Goal: Task Accomplishment & Management: Manage account settings

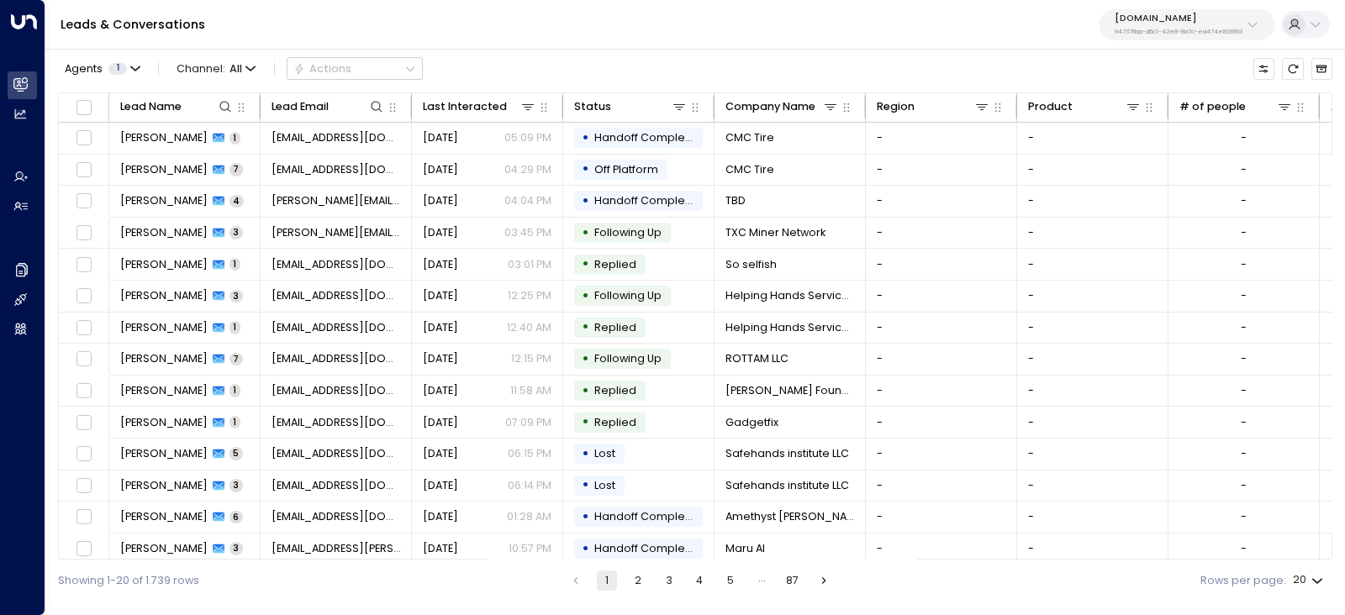
scroll to position [197, 0]
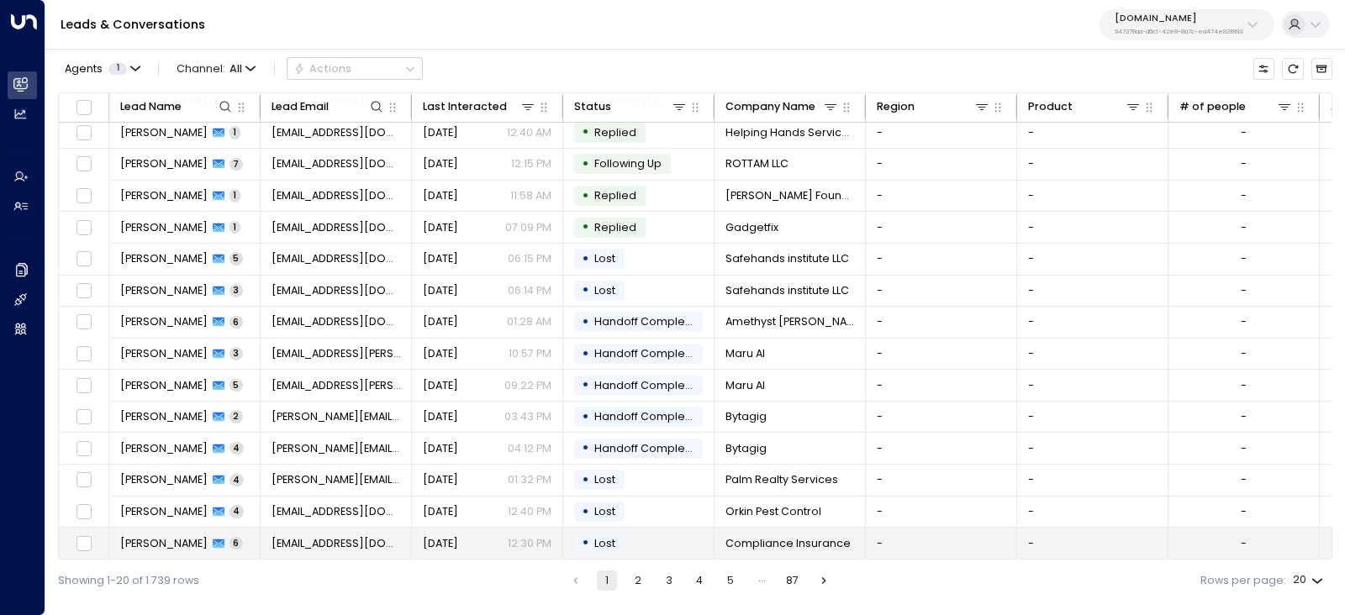
click at [194, 537] on span "Heather Wilson" at bounding box center [163, 543] width 87 height 15
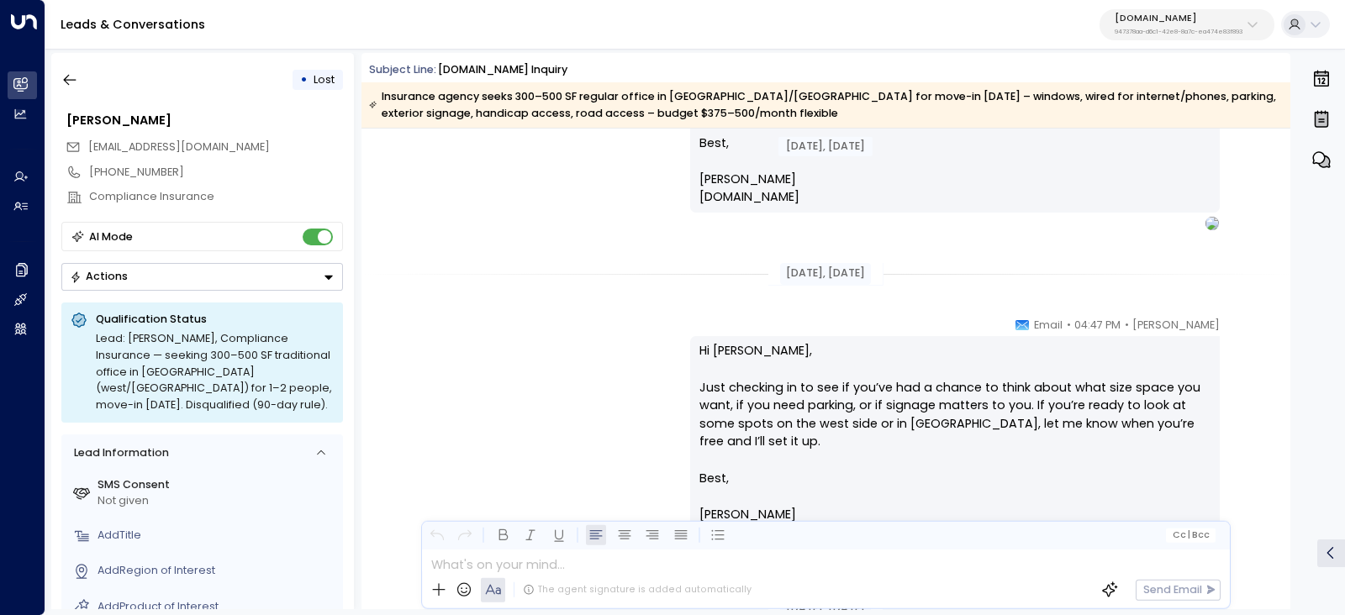
scroll to position [1671, 0]
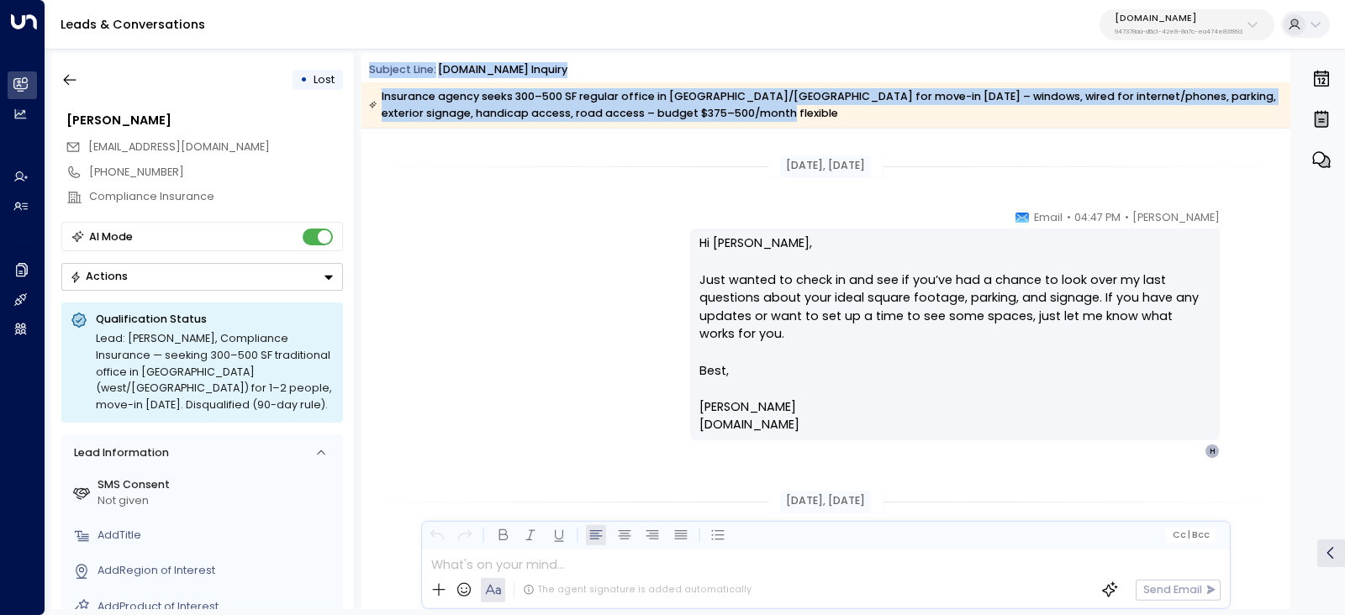
drag, startPoint x: 370, startPoint y: 66, endPoint x: 747, endPoint y: 127, distance: 382.4
click at [748, 121] on div "Subject Line: OfficeSpace.com Inquiry Insurance agency seeks 300–500 SF regular…" at bounding box center [825, 95] width 929 height 66
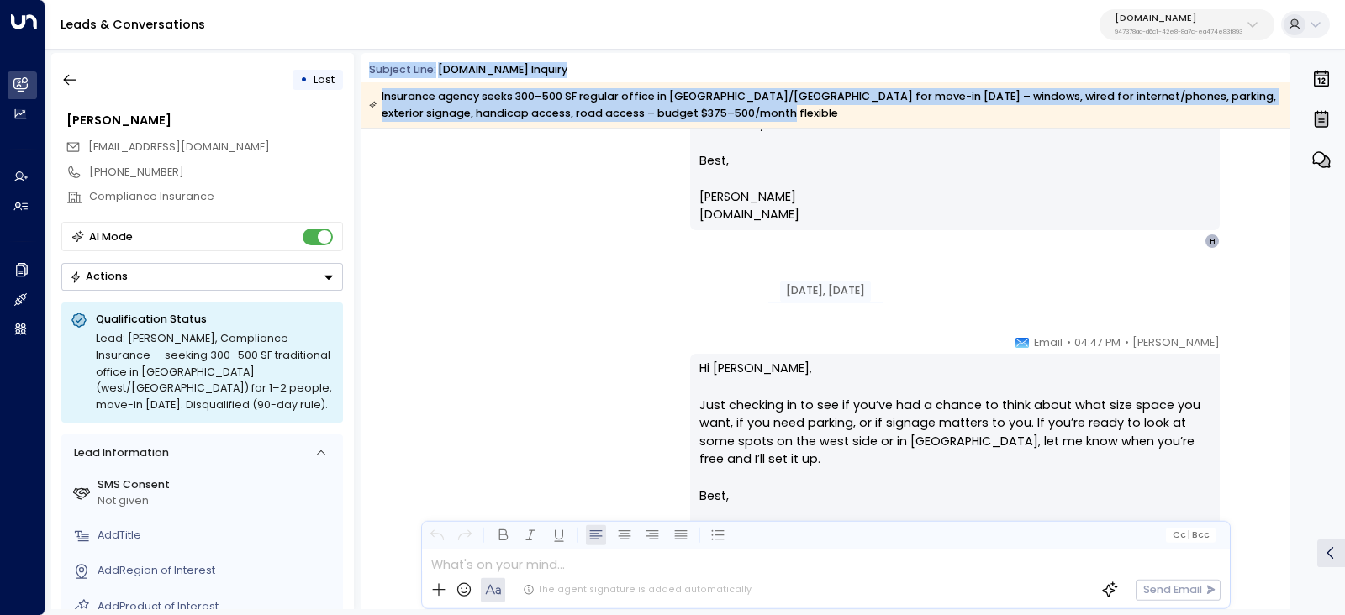
drag, startPoint x: 773, startPoint y: 166, endPoint x: 955, endPoint y: 183, distance: 182.3
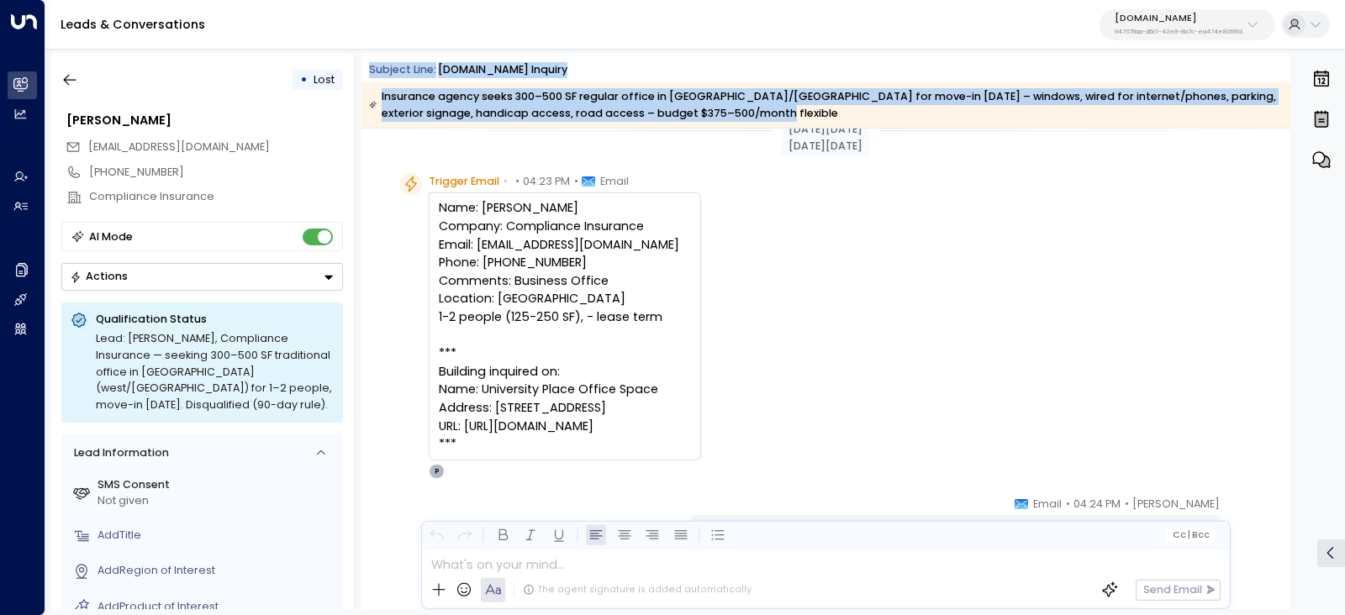
scroll to position [0, 0]
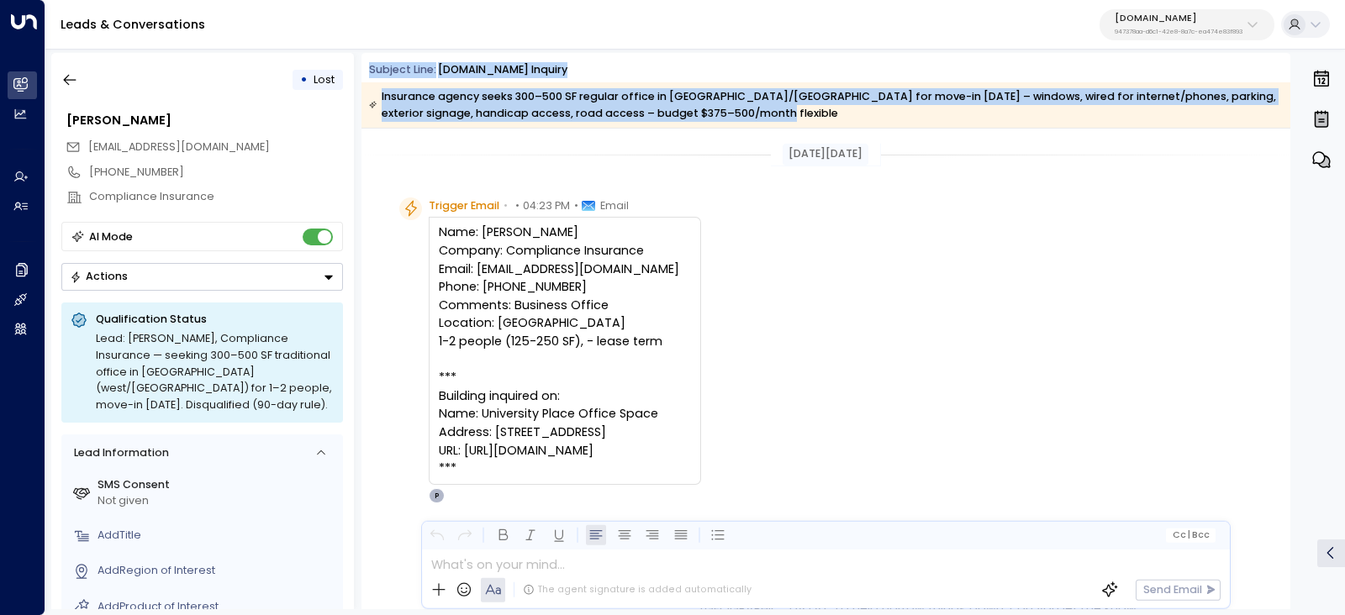
drag, startPoint x: 431, startPoint y: 206, endPoint x: 711, endPoint y: 444, distance: 367.3
click at [701, 444] on div "Trigger Email • • 04:23 PM • Email Name: Heather Wilson Company: Compliance Ins…" at bounding box center [565, 351] width 272 height 306
copy div "rigger Email • • 04:23 PM • Email Name: Heather Wilson Company: Compliance Insu…"
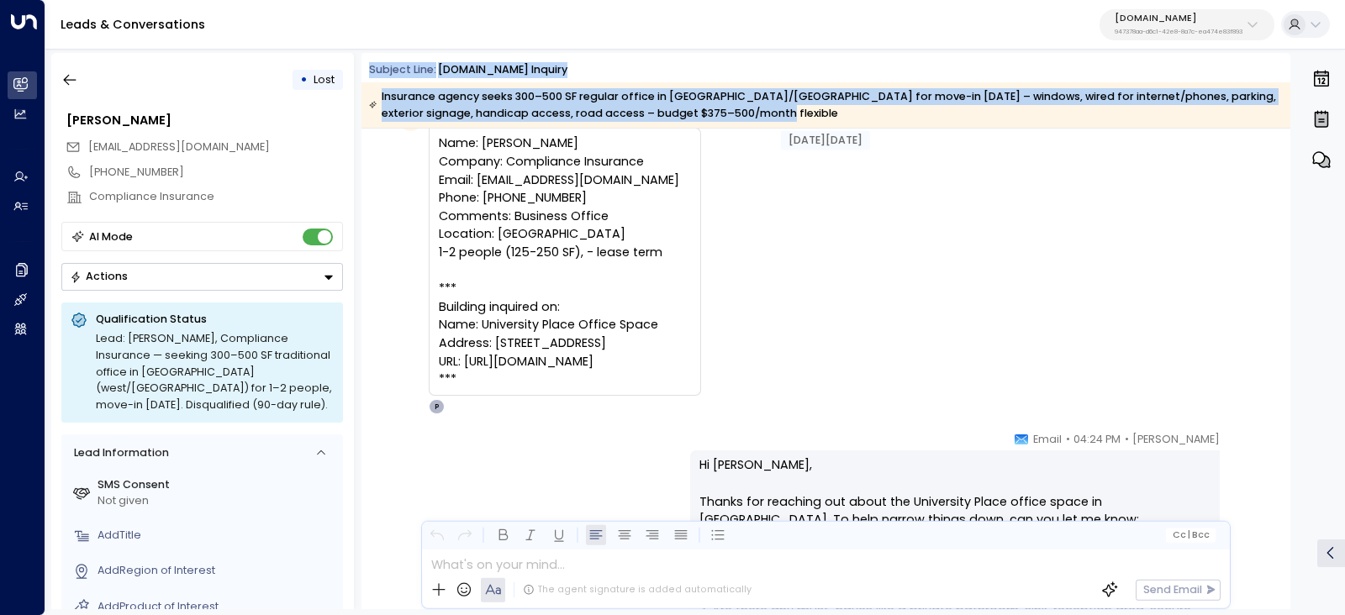
scroll to position [209, 0]
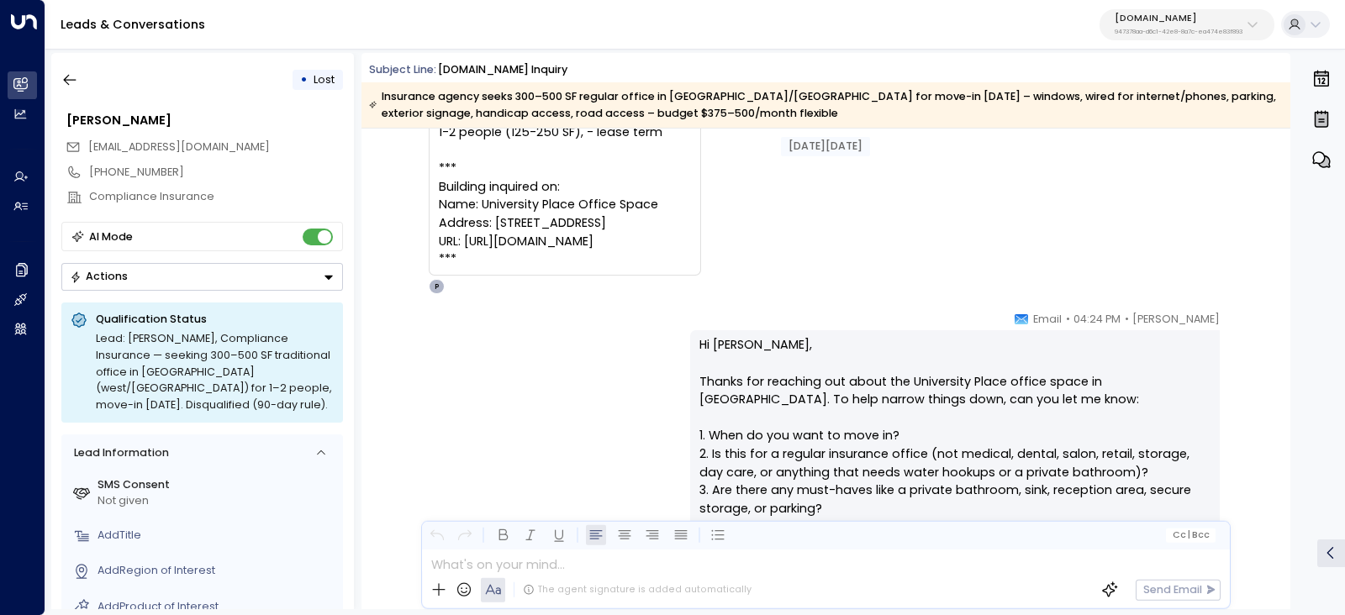
click at [876, 390] on p "Hi Heather, Thanks for reaching out about the University Place office space in …" at bounding box center [954, 499] width 511 height 327
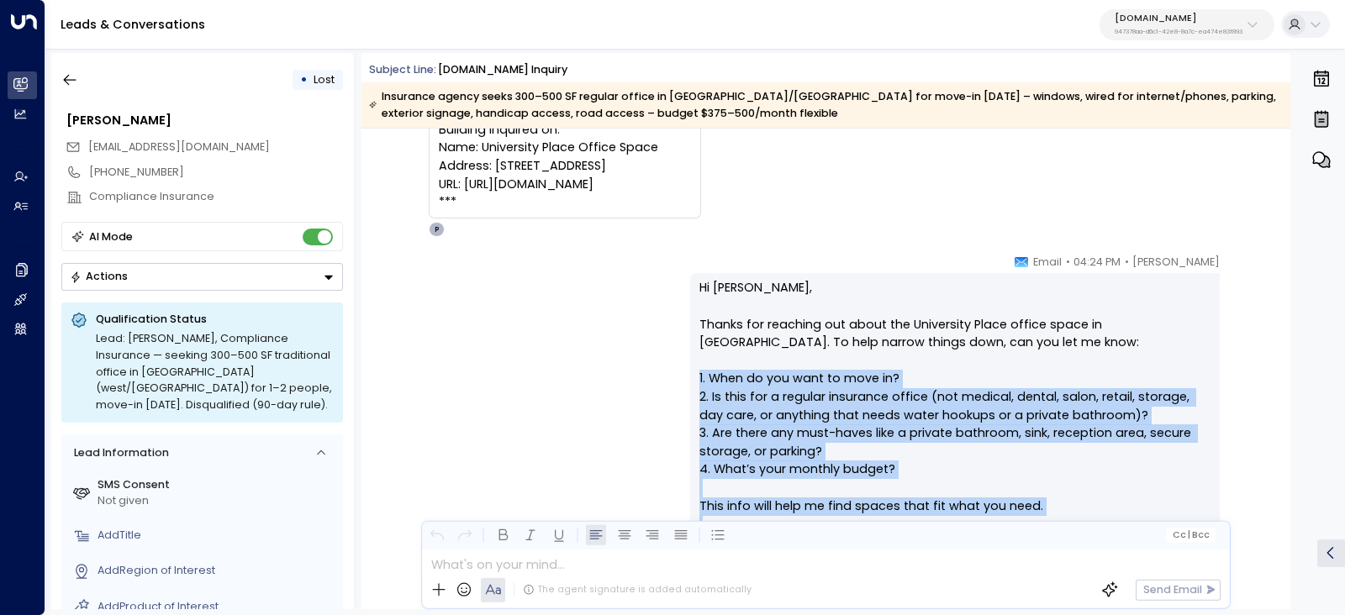
drag, startPoint x: 979, startPoint y: 319, endPoint x: 988, endPoint y: 330, distance: 15.0
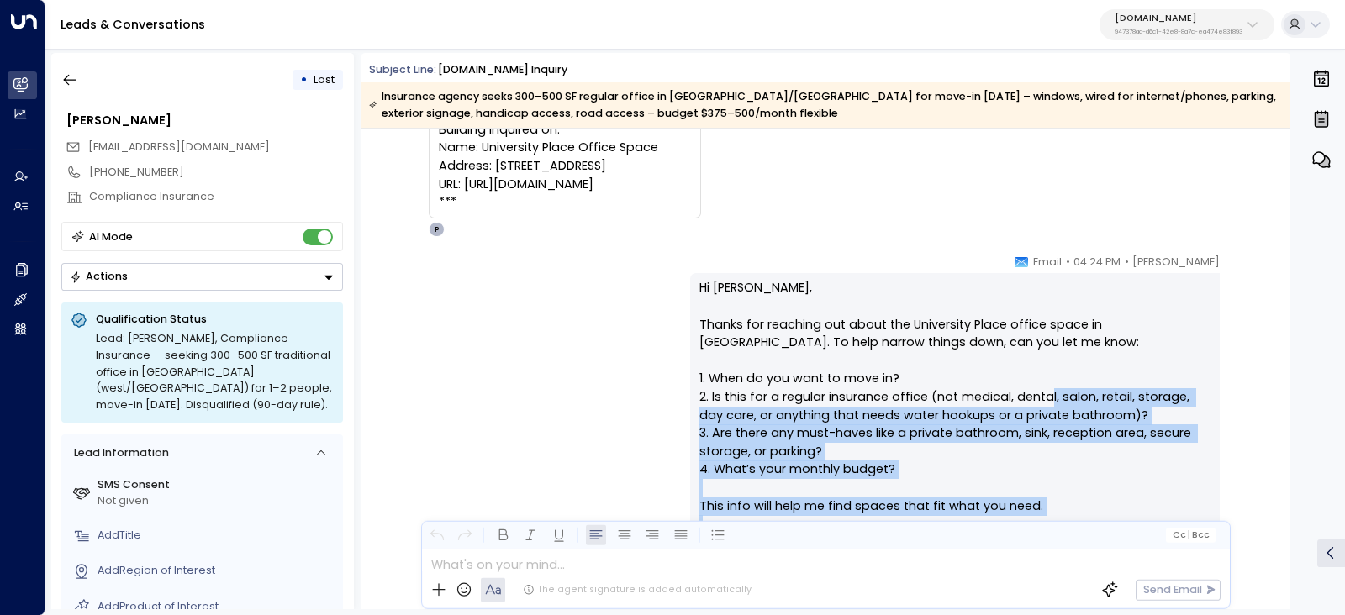
scroll to position [315, 0]
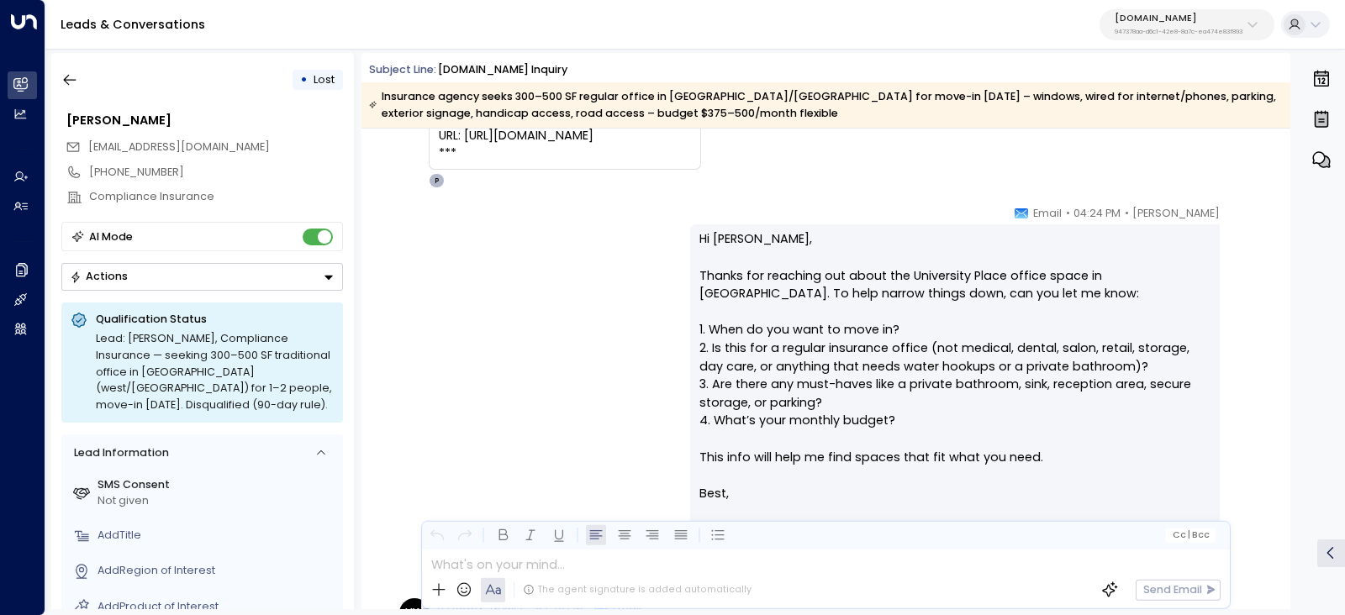
drag, startPoint x: 944, startPoint y: 319, endPoint x: 904, endPoint y: 315, distance: 40.5
click at [941, 319] on p "Hi Heather, Thanks for reaching out about the University Place office space in …" at bounding box center [954, 393] width 511 height 327
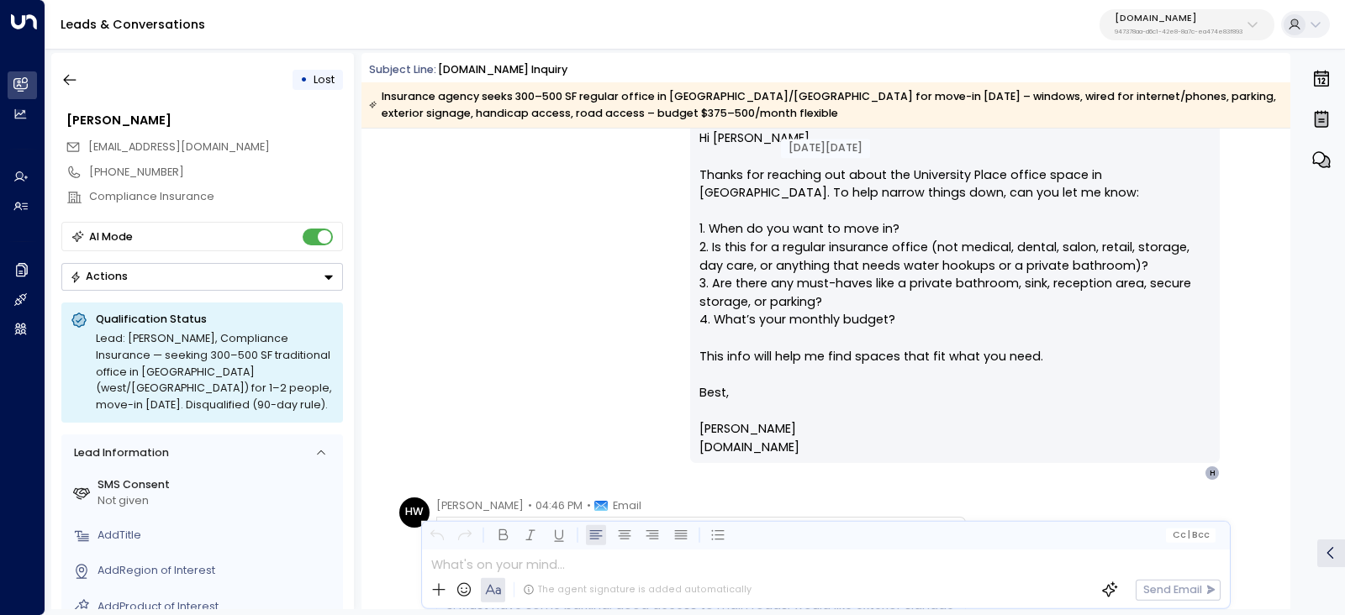
scroll to position [419, 0]
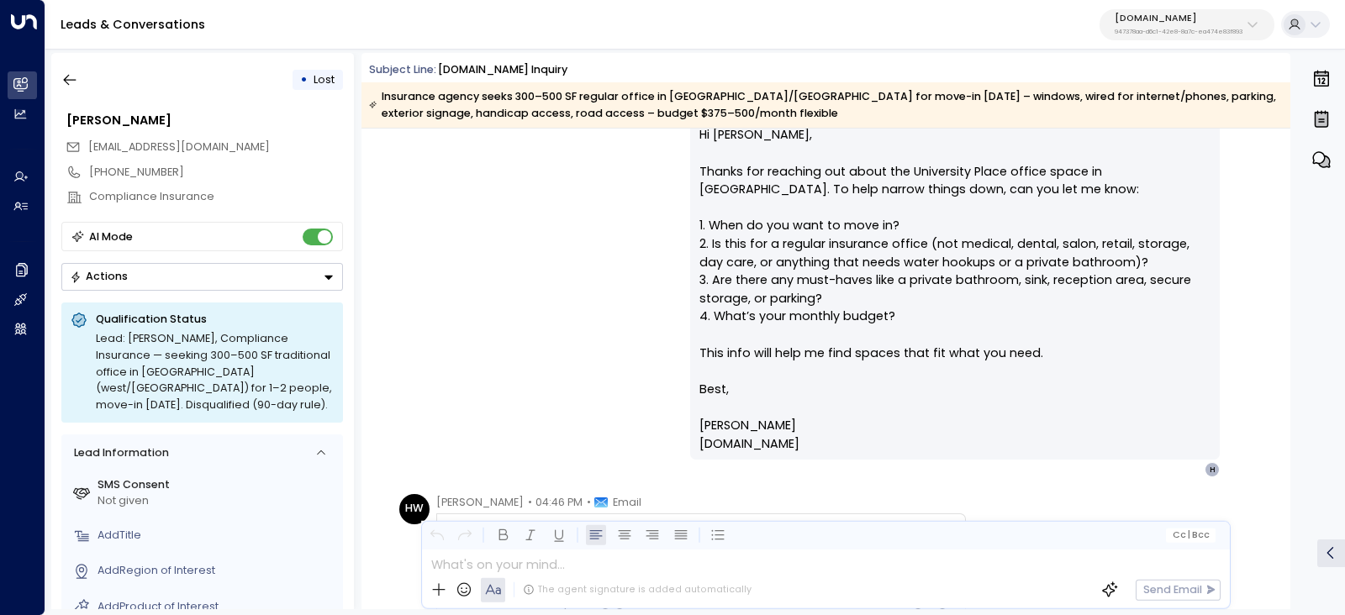
drag, startPoint x: 709, startPoint y: 245, endPoint x: 853, endPoint y: 445, distance: 246.3
click at [853, 445] on div "Hi Heather, Thanks for reaching out about the University Place office space in …" at bounding box center [955, 289] width 530 height 339
copy p "Hi Heather, Thanks for reaching out about the University Place office space in …"
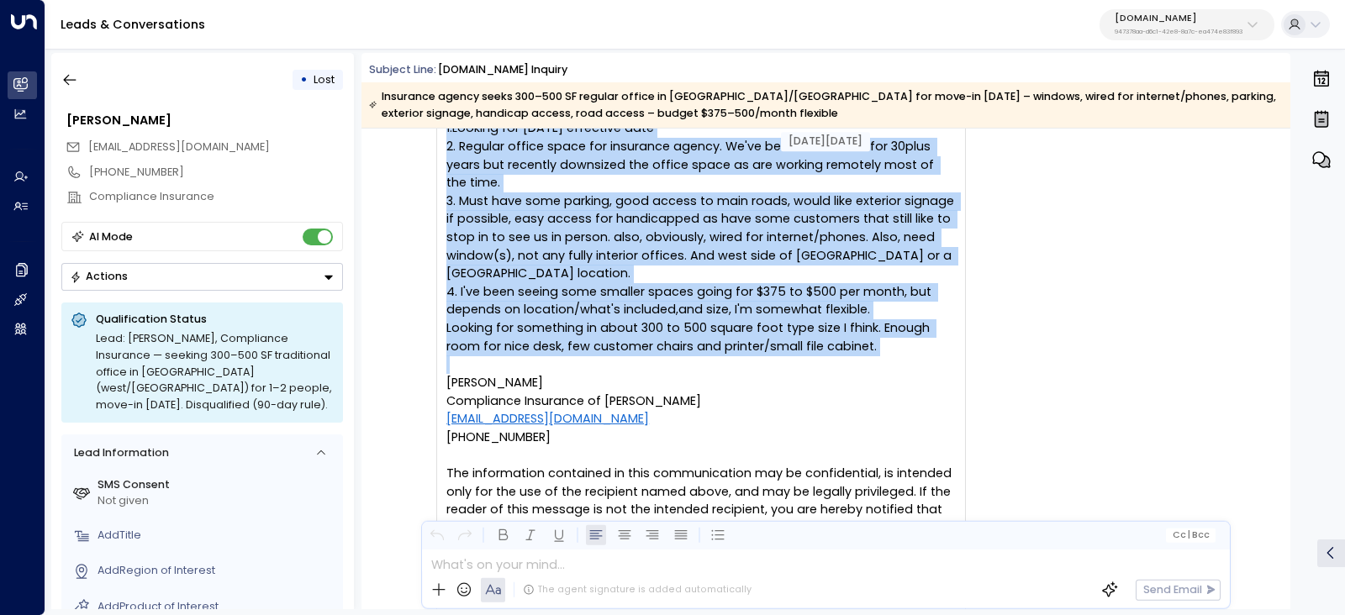
scroll to position [840, 0]
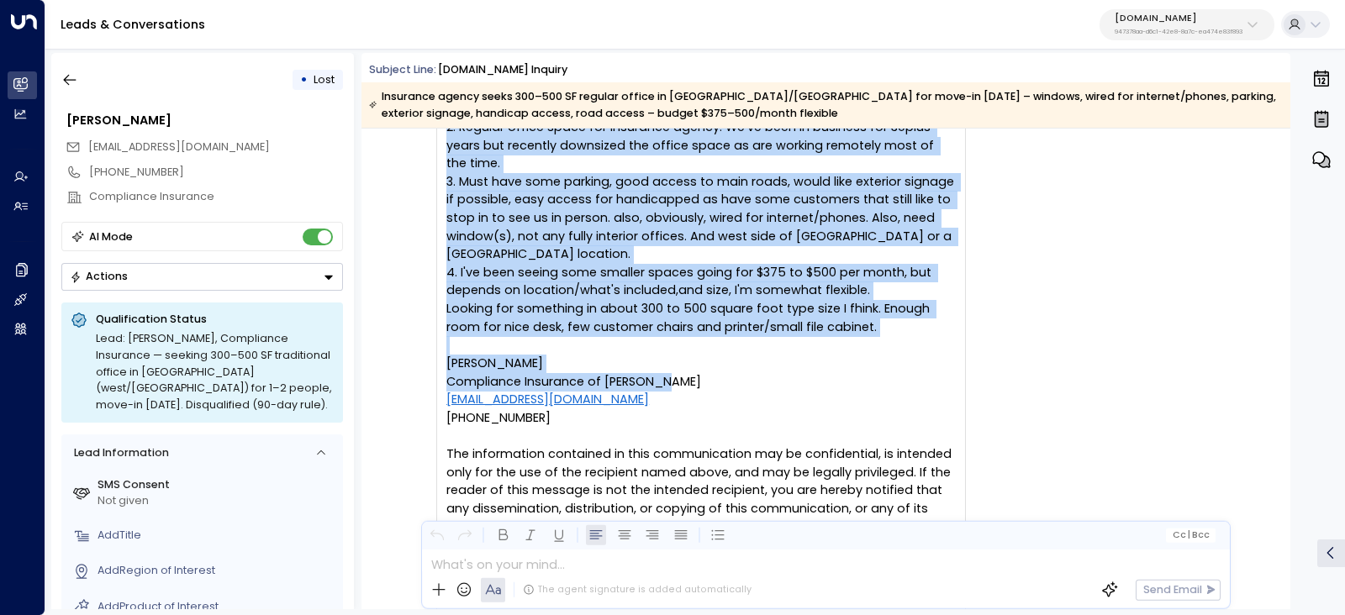
drag, startPoint x: 488, startPoint y: 203, endPoint x: 682, endPoint y: 387, distance: 266.9
click at [682, 387] on div "Heather Wilson • 04:46 PM • Email 1.Looking for December 1st effective date 2. …" at bounding box center [701, 354] width 530 height 561
copy div "Heather Wilson • 04:46 PM • Email 1.Looking for December 1st effective date 2. …"
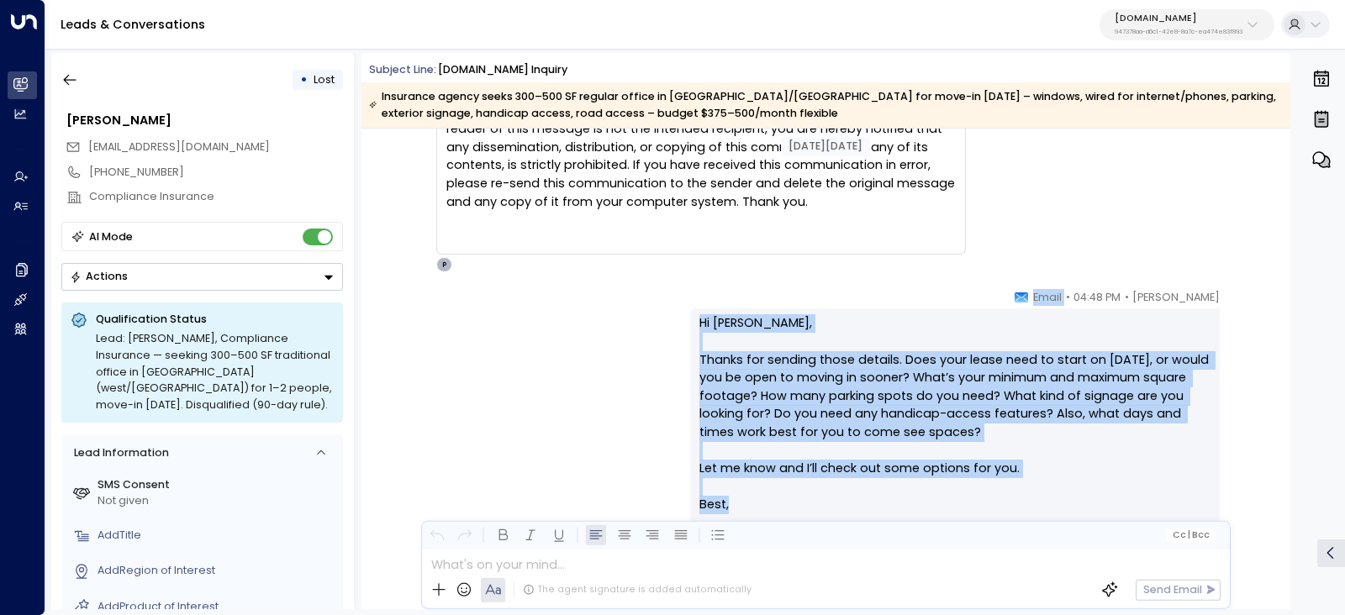
scroll to position [1261, 0]
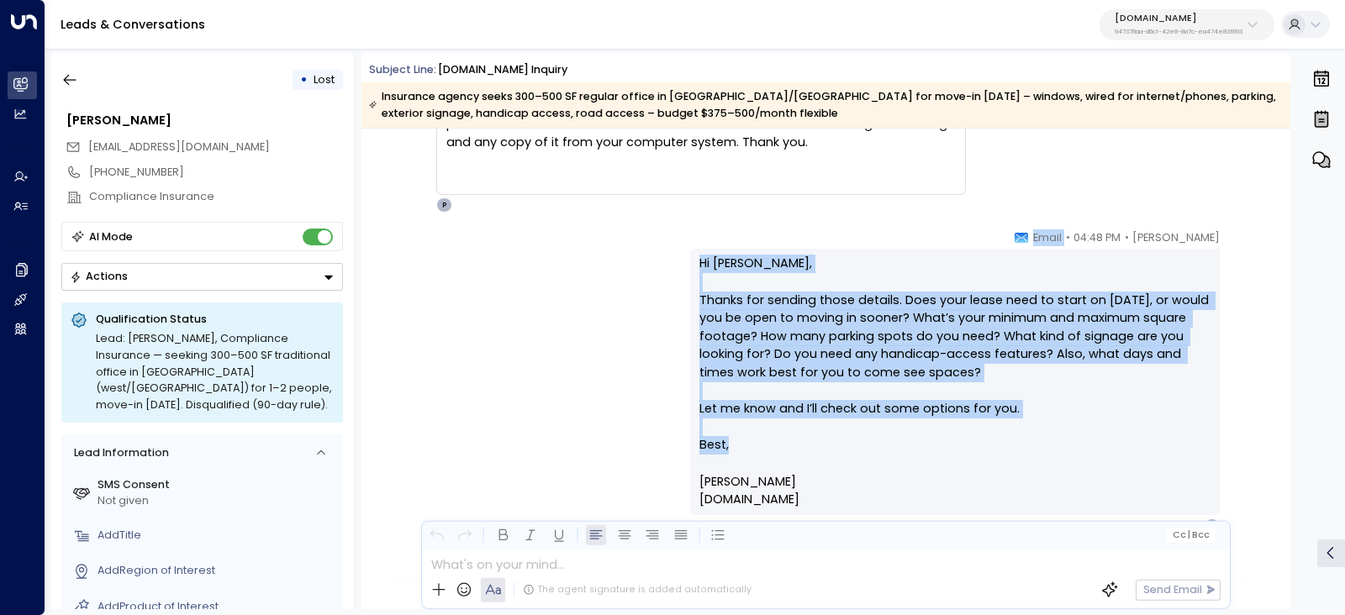
drag, startPoint x: 1029, startPoint y: 338, endPoint x: 1094, endPoint y: 503, distance: 177.3
click at [1094, 502] on div "Peter Gibbons • 04:48 PM • Email Hi Heather, Thanks for sending those details. …" at bounding box center [955, 381] width 530 height 304
copy div "• Email Hi Heather, Thanks for sending those details. Does your lease need to s…"
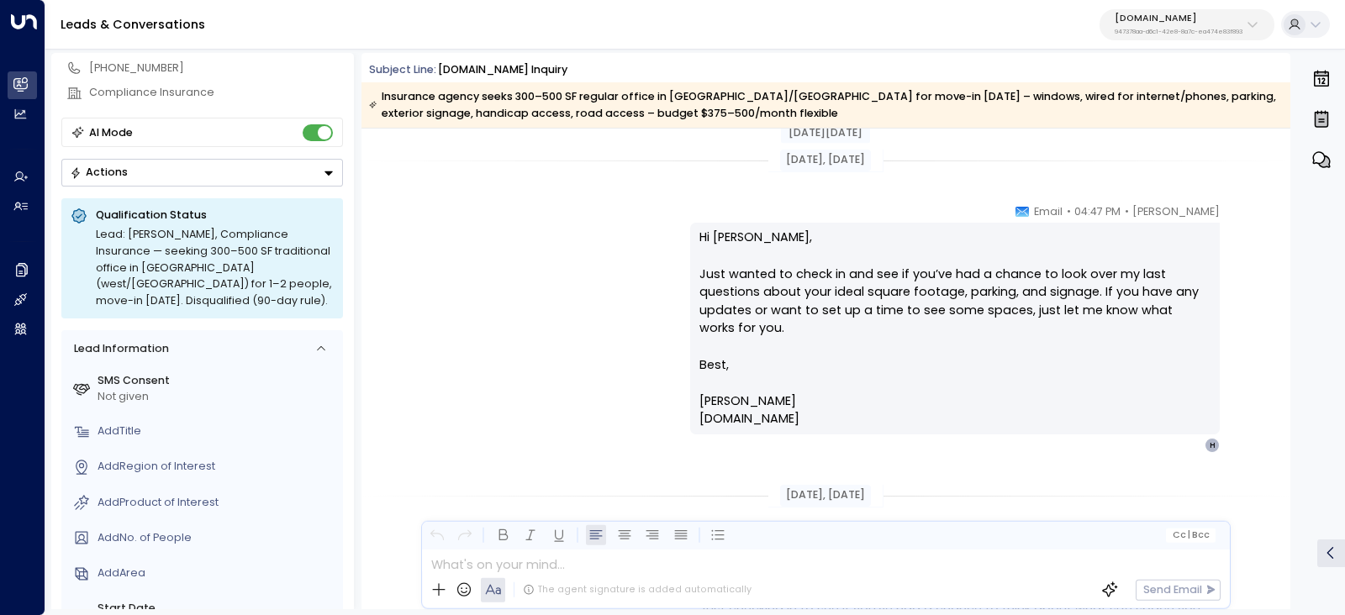
scroll to position [1680, 0]
drag, startPoint x: 776, startPoint y: 262, endPoint x: 938, endPoint y: 435, distance: 236.7
copy div "Aug 27, 9 days ago Peter Gibbons • 04:47 PM • Email Hi Heather, Just wanted to …"
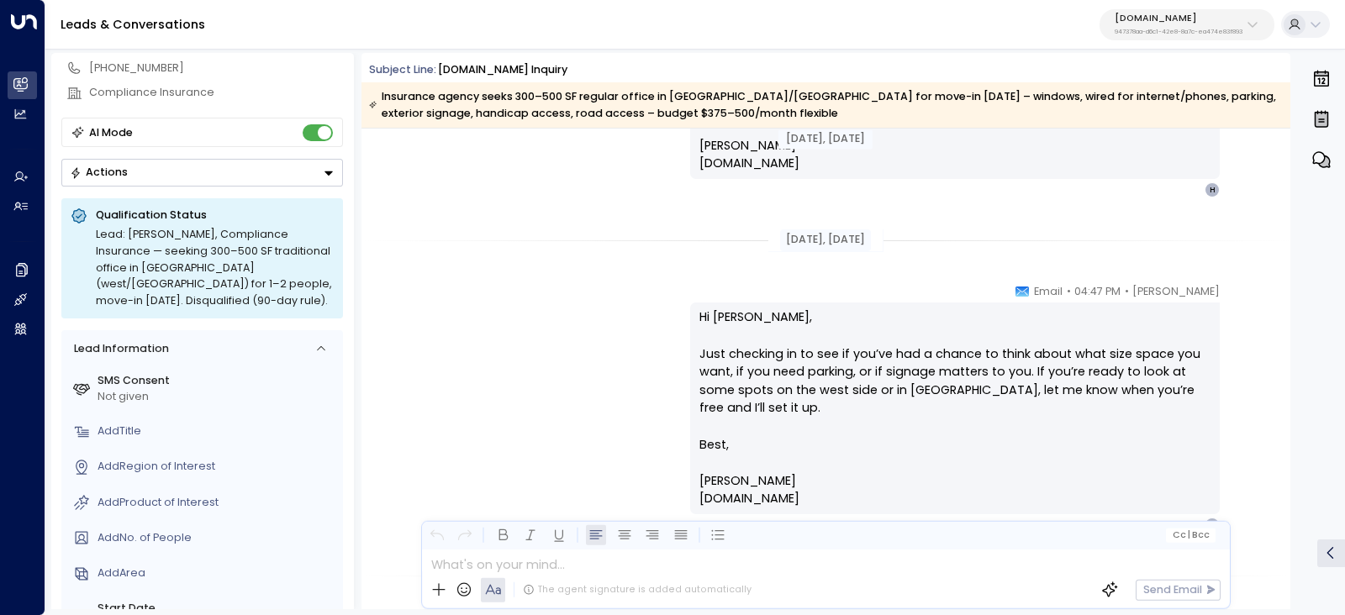
scroll to position [1996, 0]
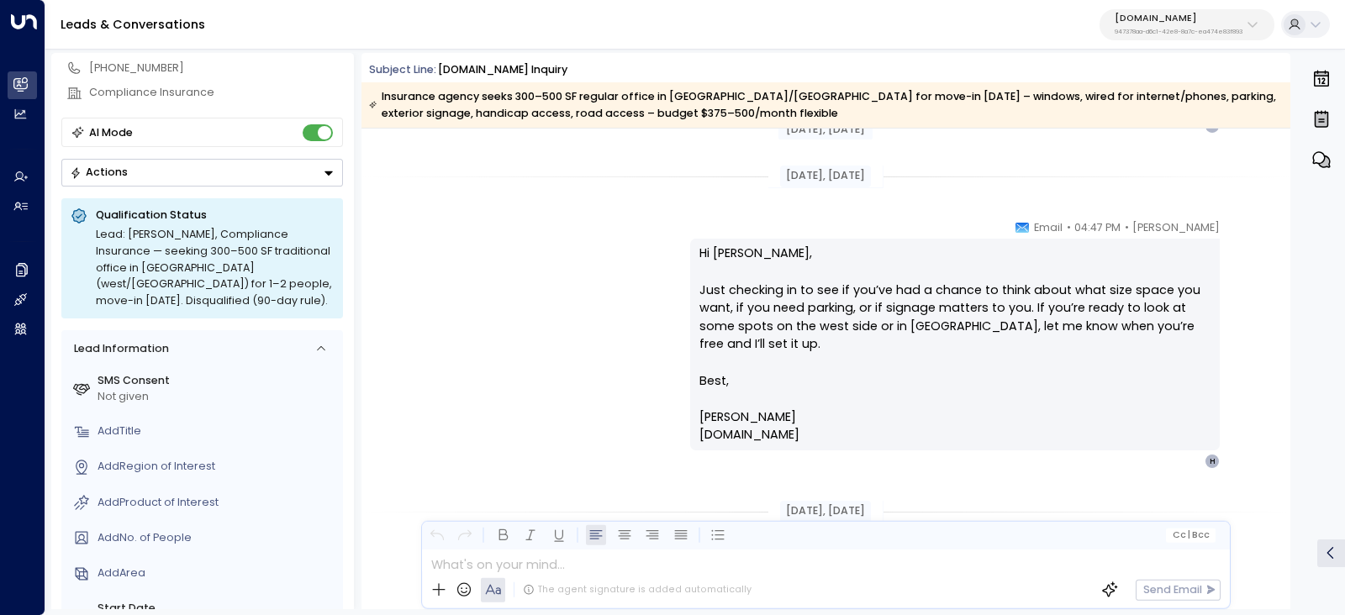
drag, startPoint x: 830, startPoint y: 375, endPoint x: 958, endPoint y: 458, distance: 153.2
click at [958, 458] on div "Peter Gibbons • 04:47 PM • Email Hi Heather, Just checking in to see if you’ve …" at bounding box center [955, 344] width 530 height 250
copy p "i Heather, Just checking in to see if you’ve had a chance to think about what s…"
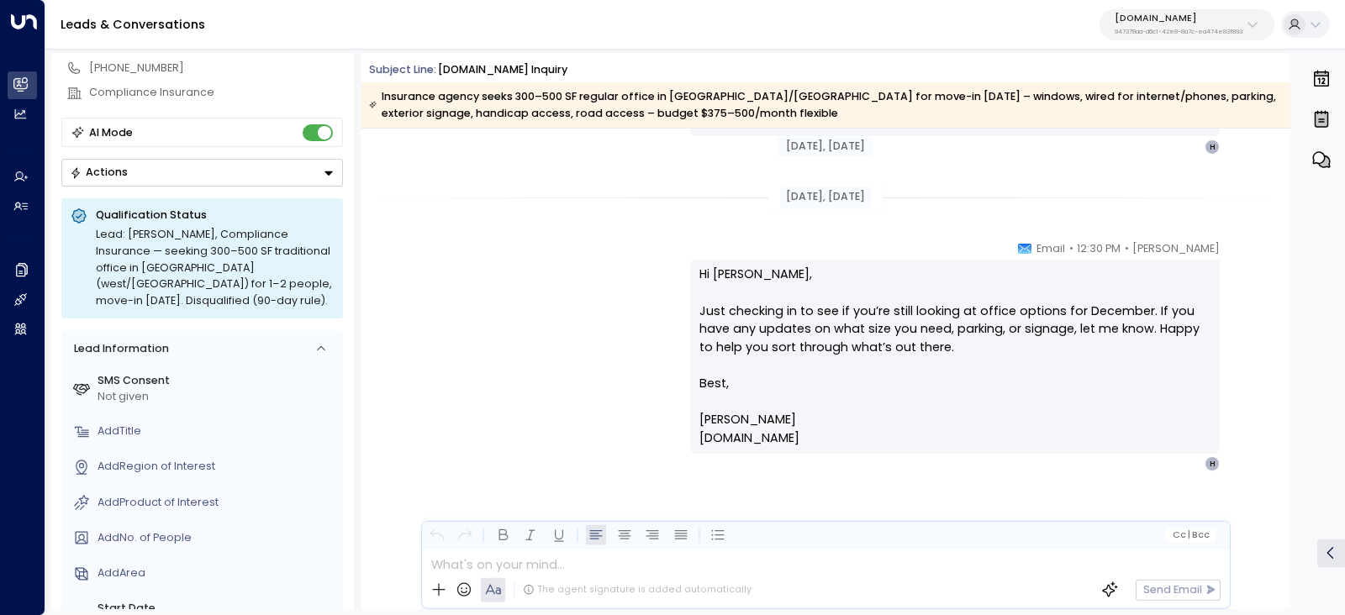
scroll to position [2311, 0]
drag, startPoint x: 765, startPoint y: 293, endPoint x: 981, endPoint y: 478, distance: 284.4
copy div "Sep 01, 4 days ago Peter Gibbons • 12:30 PM • Email Hi Heather, Just checking i…"
drag, startPoint x: 497, startPoint y: 98, endPoint x: 662, endPoint y: 102, distance: 164.8
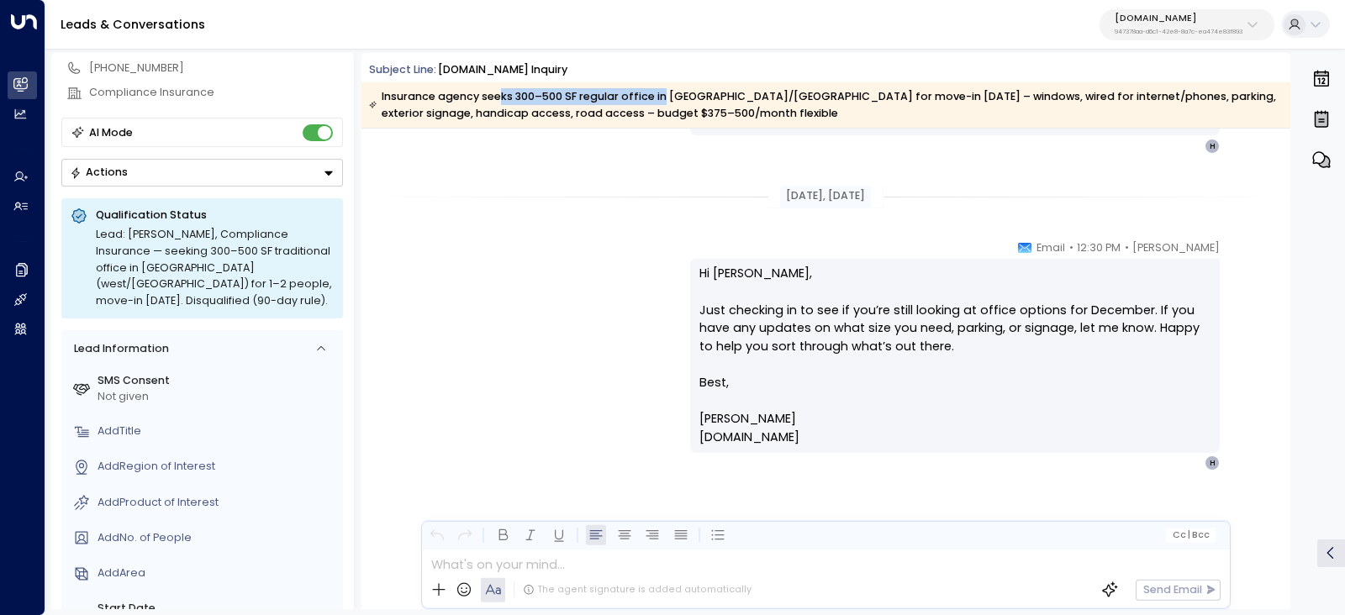
click at [662, 102] on div "Insurance agency seeks 300–500 SF regular office in west Madison/Middleton for …" at bounding box center [825, 105] width 912 height 34
click at [661, 103] on div "Insurance agency seeks 300–500 SF regular office in west Madison/Middleton for …" at bounding box center [825, 105] width 912 height 34
click at [625, 99] on div "Insurance agency seeks 300–500 SF regular office in west Madison/Middleton for …" at bounding box center [825, 105] width 912 height 34
click at [624, 99] on div "Insurance agency seeks 300–500 SF regular office in west Madison/Middleton for …" at bounding box center [825, 105] width 912 height 34
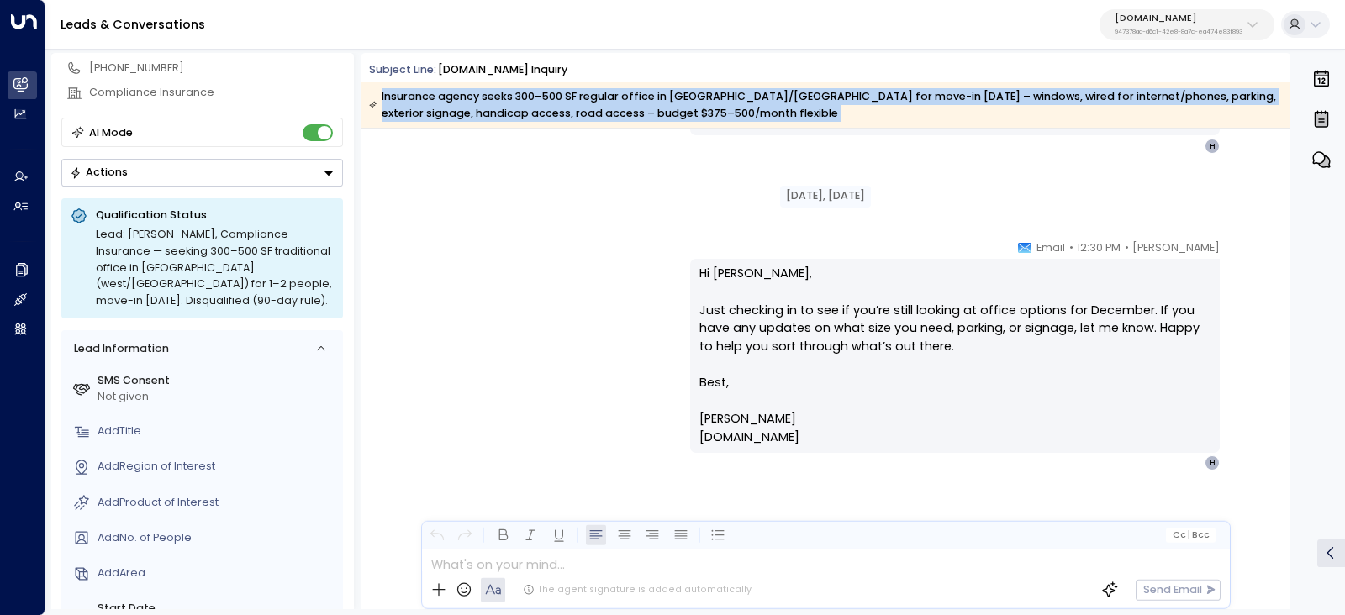
drag, startPoint x: 625, startPoint y: 99, endPoint x: 855, endPoint y: 103, distance: 230.3
click at [855, 103] on div "Insurance agency seeks 300–500 SF regular office in west Madison/Middleton for …" at bounding box center [825, 105] width 912 height 34
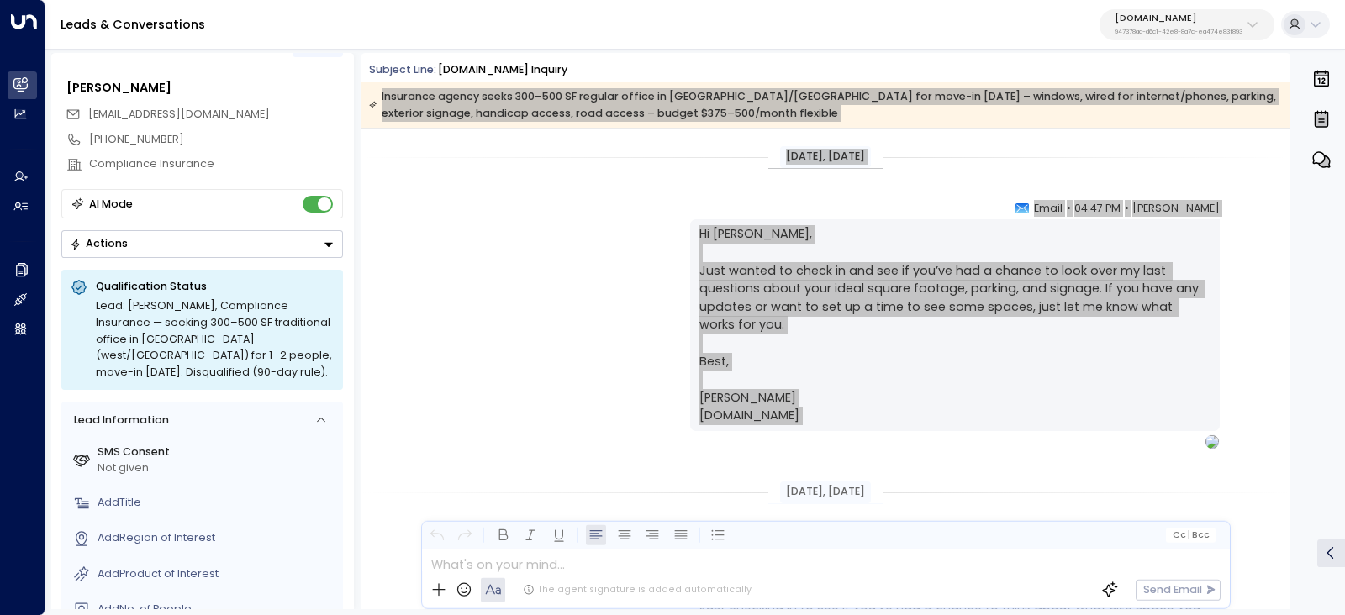
scroll to position [0, 0]
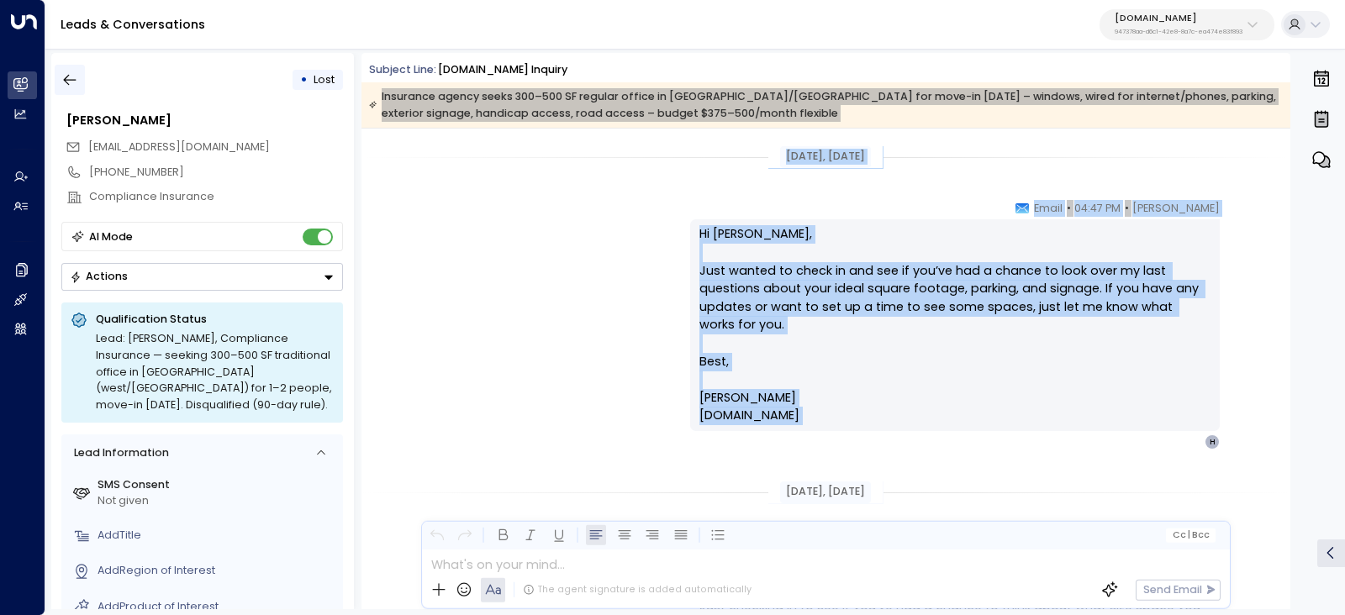
click at [70, 84] on icon "button" at bounding box center [69, 79] width 17 height 17
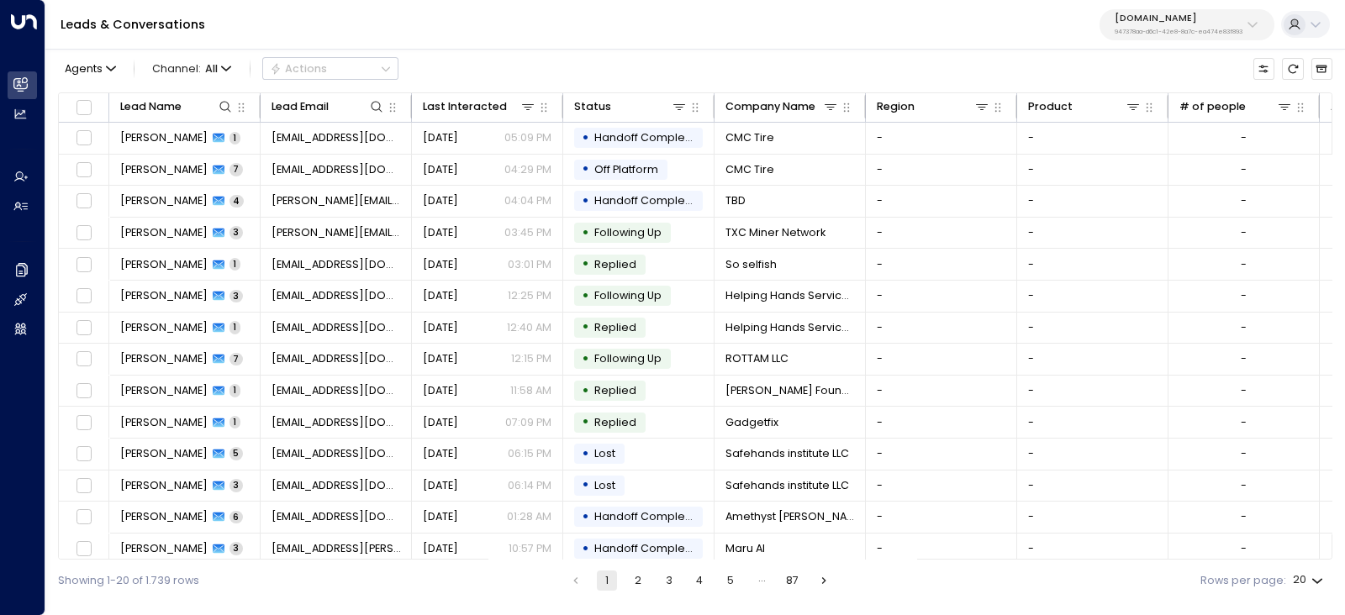
scroll to position [197, 0]
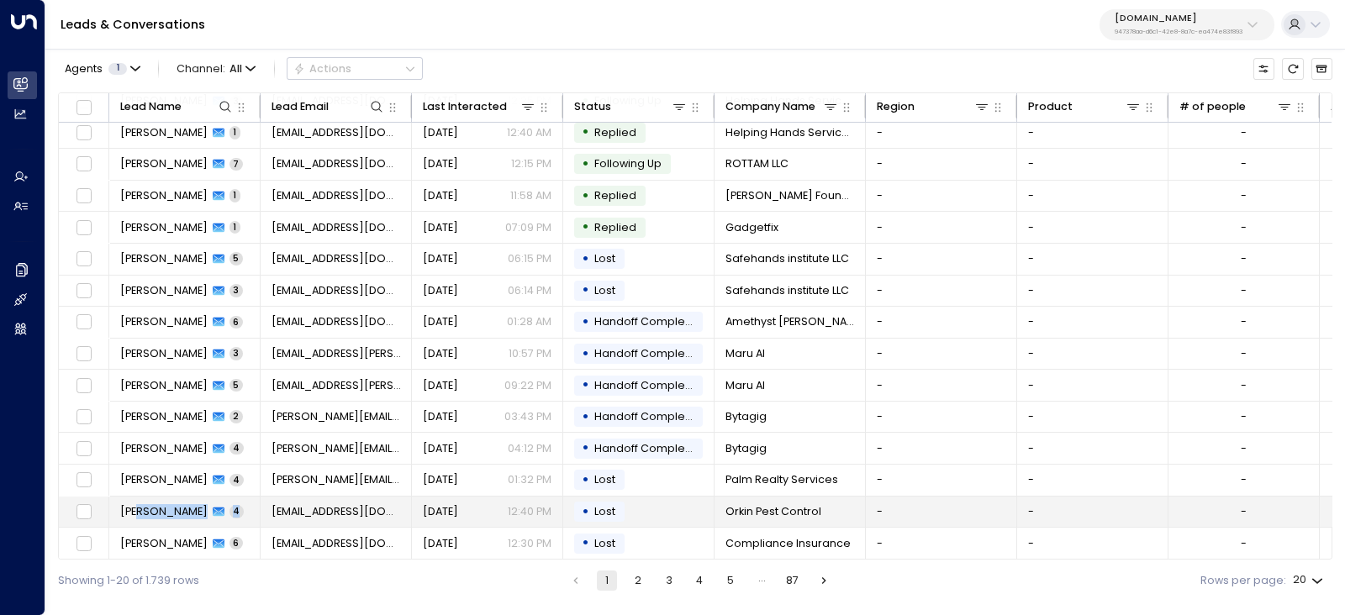
drag, startPoint x: 185, startPoint y: 514, endPoint x: 140, endPoint y: 516, distance: 45.5
click at [140, 516] on td "Chuck Sheaffer 4" at bounding box center [184, 512] width 151 height 31
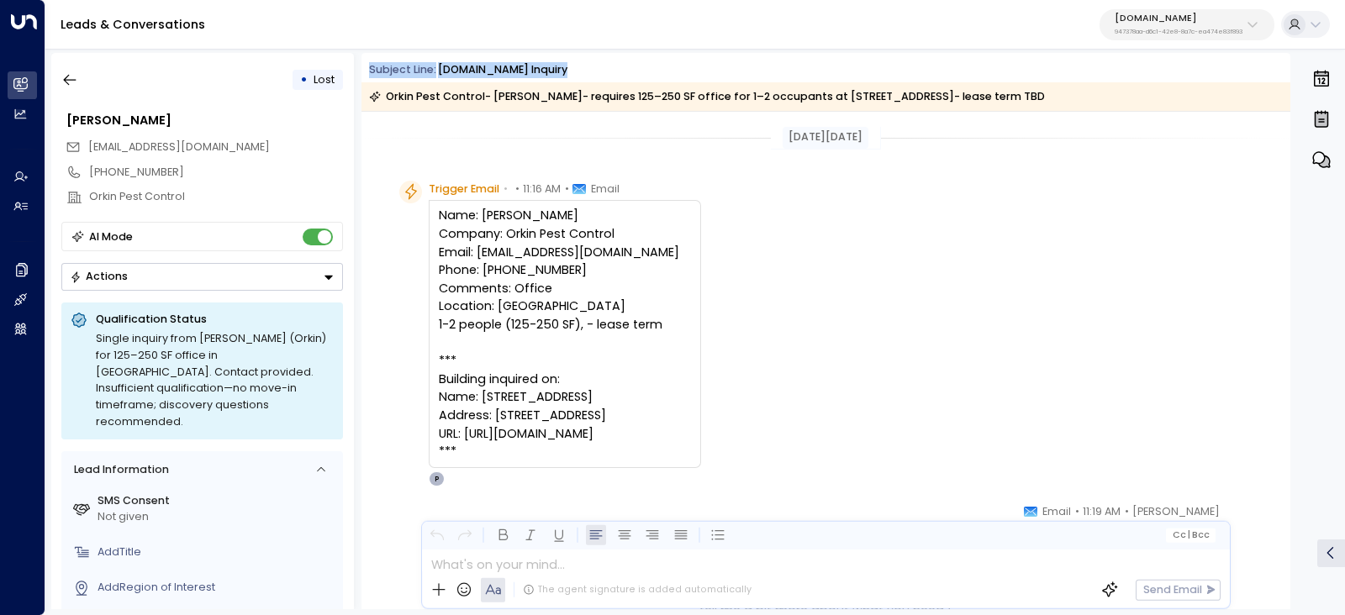
drag, startPoint x: 409, startPoint y: 65, endPoint x: 1042, endPoint y: 101, distance: 634.8
click at [1042, 101] on div "Subject Line: OfficeSpace.com Inquiry Orkin Pest Control- Chuck Sheaffer- requi…" at bounding box center [825, 86] width 929 height 49
copy div "Subject Line: OfficeSpace.com Inquiry"
click at [551, 92] on div "Orkin Pest Control- [PERSON_NAME]- requires 125–250 SF office for 1–2 occupants…" at bounding box center [707, 96] width 676 height 17
drag, startPoint x: 378, startPoint y: 96, endPoint x: 700, endPoint y: 435, distance: 467.9
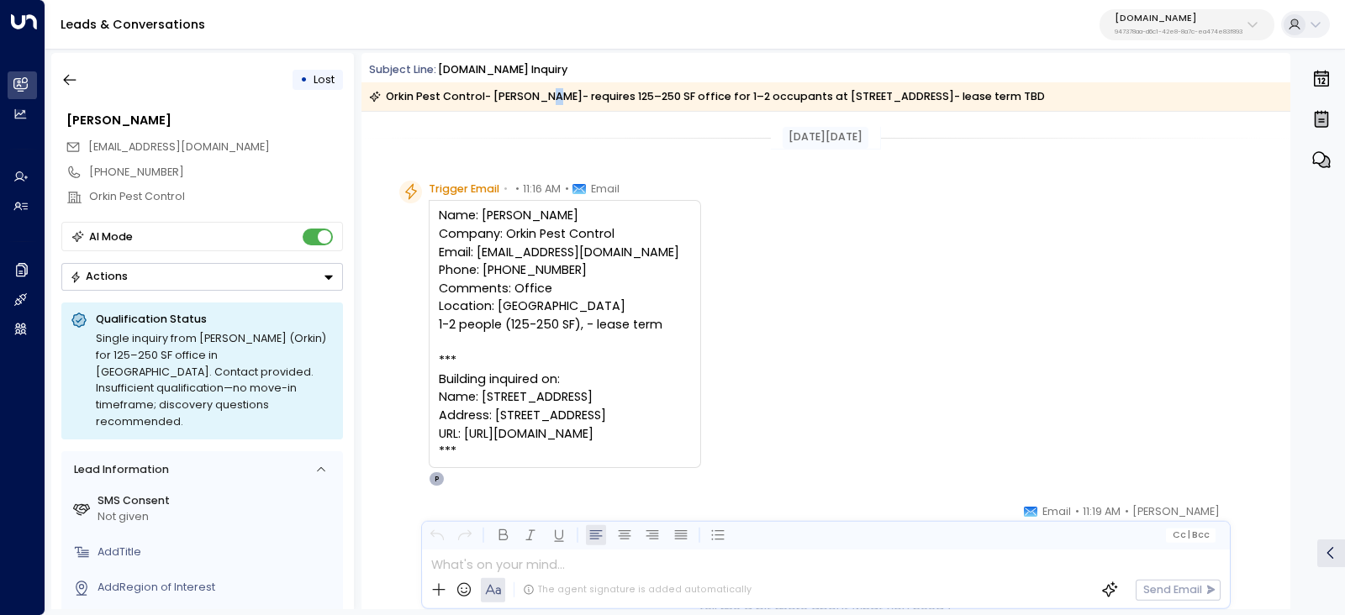
click at [700, 435] on div "Subject Line: OfficeSpace.com Inquiry Orkin Pest Control- Chuck Sheaffer- requi…" at bounding box center [825, 331] width 929 height 556
copy div "Orkin Pest Control- Chuck Sheaffer- requires 125–250 SF office for 1–2 occupant…"
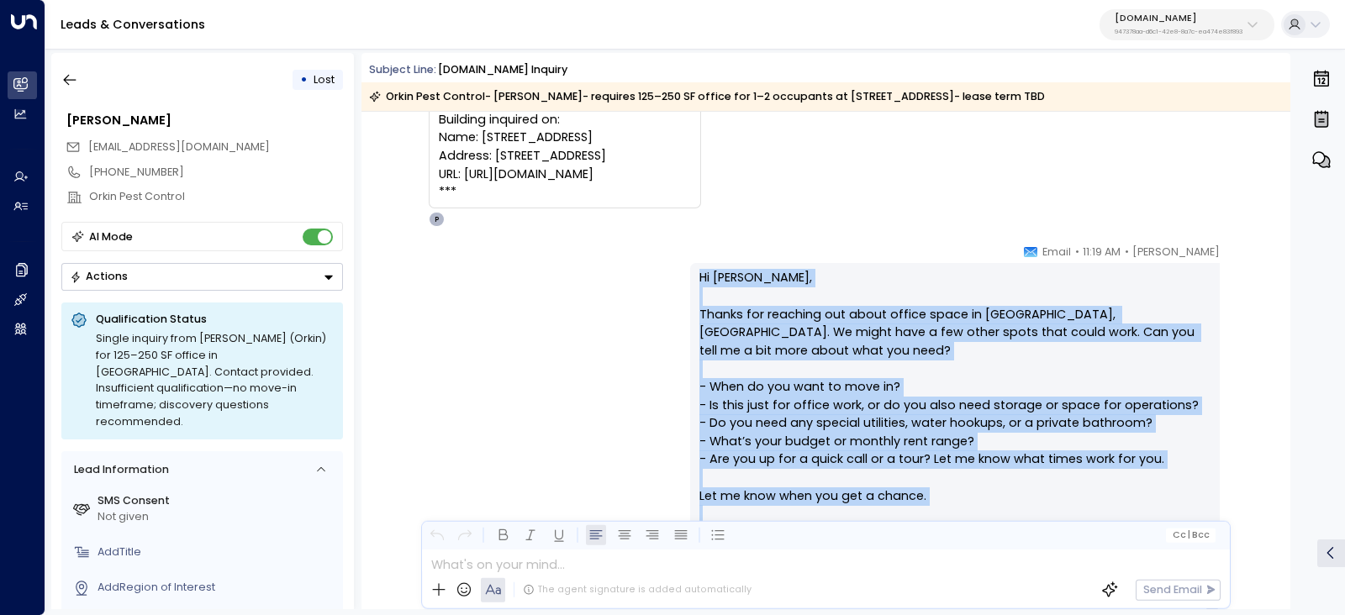
scroll to position [419, 0]
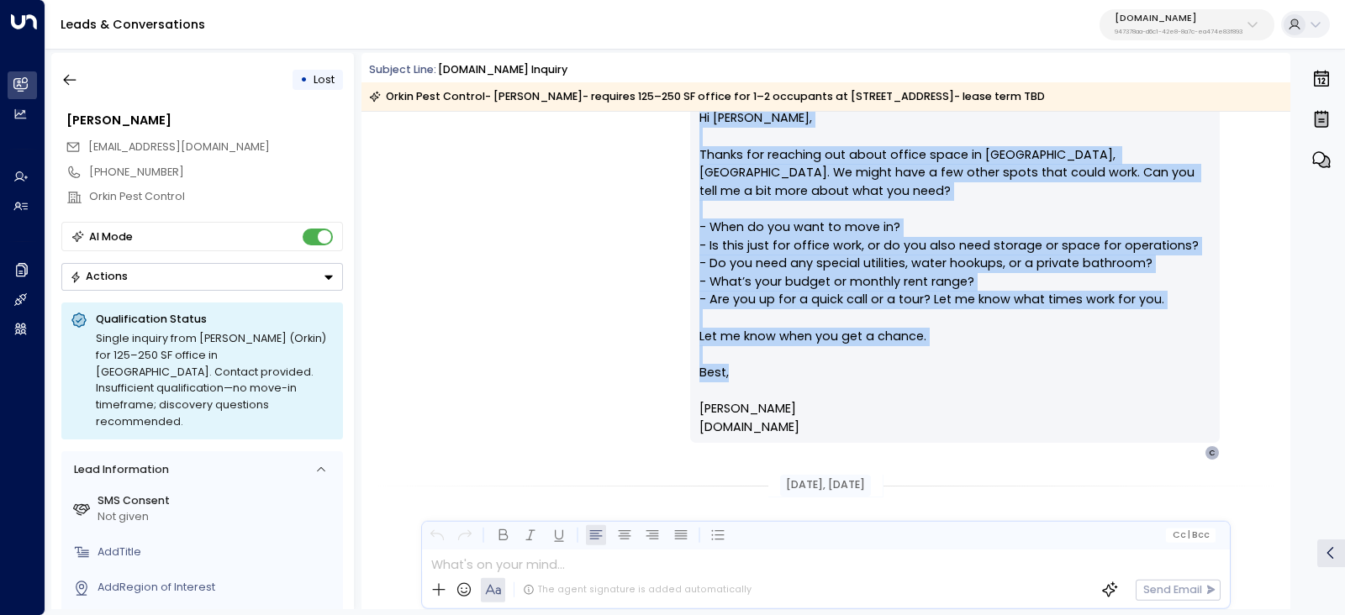
drag, startPoint x: 693, startPoint y: 329, endPoint x: 891, endPoint y: 414, distance: 215.0
click at [891, 414] on div "Hi Chuck, Thanks for reaching out about office space in Erie, PA. We might have…" at bounding box center [955, 272] width 530 height 339
copy p "Hi Chuck, Thanks for reaching out about office space in Erie, PA. We might have…"
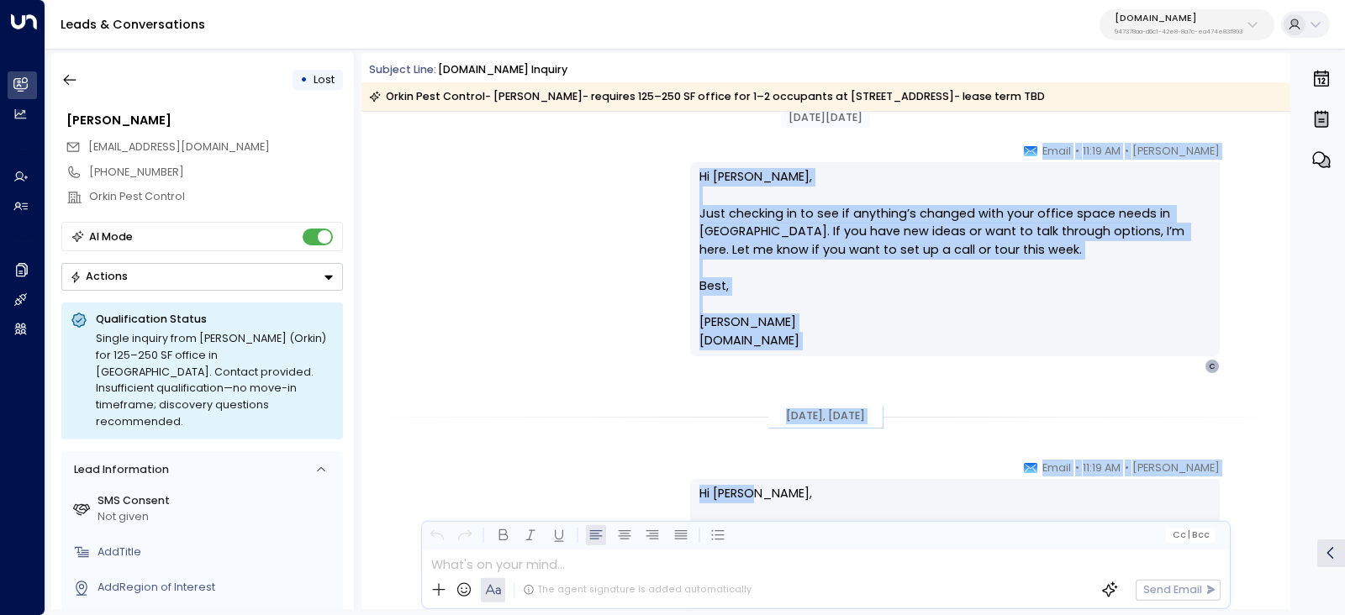
scroll to position [840, 0]
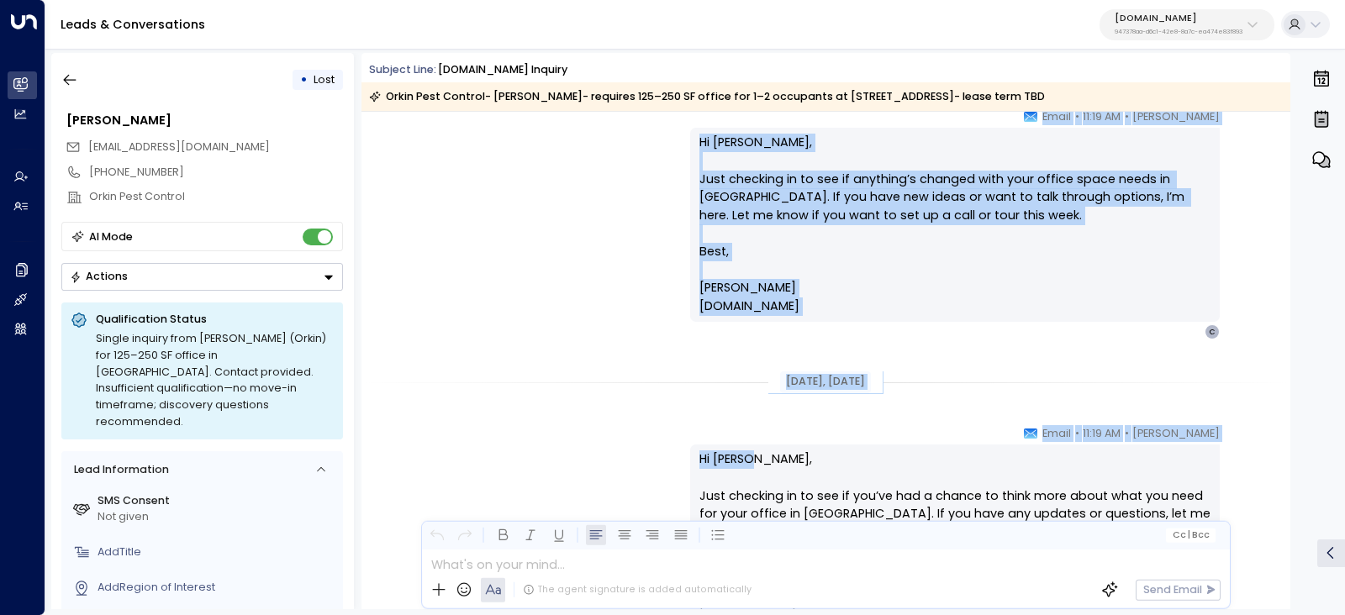
drag, startPoint x: 777, startPoint y: 267, endPoint x: 891, endPoint y: 314, distance: 122.8
click at [891, 314] on div "Aug 27, 9 days ago Peter Gibbons • 11:19 AM • Email Hi Chuck, Just checking in …" at bounding box center [825, 198] width 929 height 1853
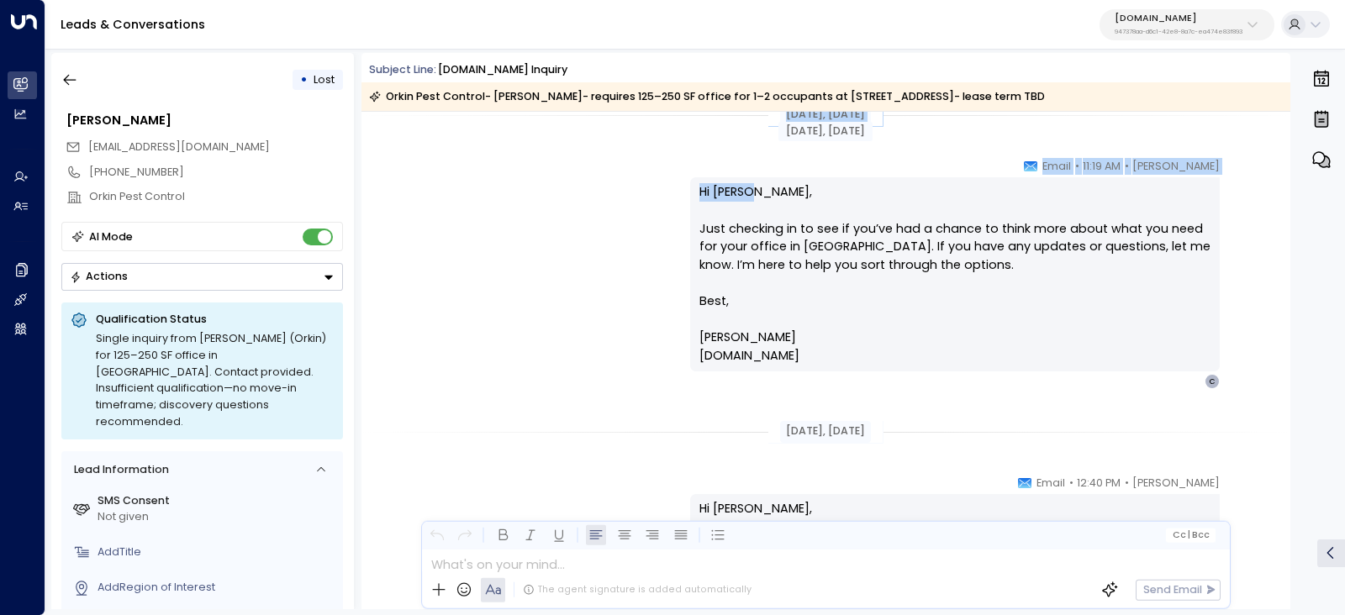
scroll to position [1156, 0]
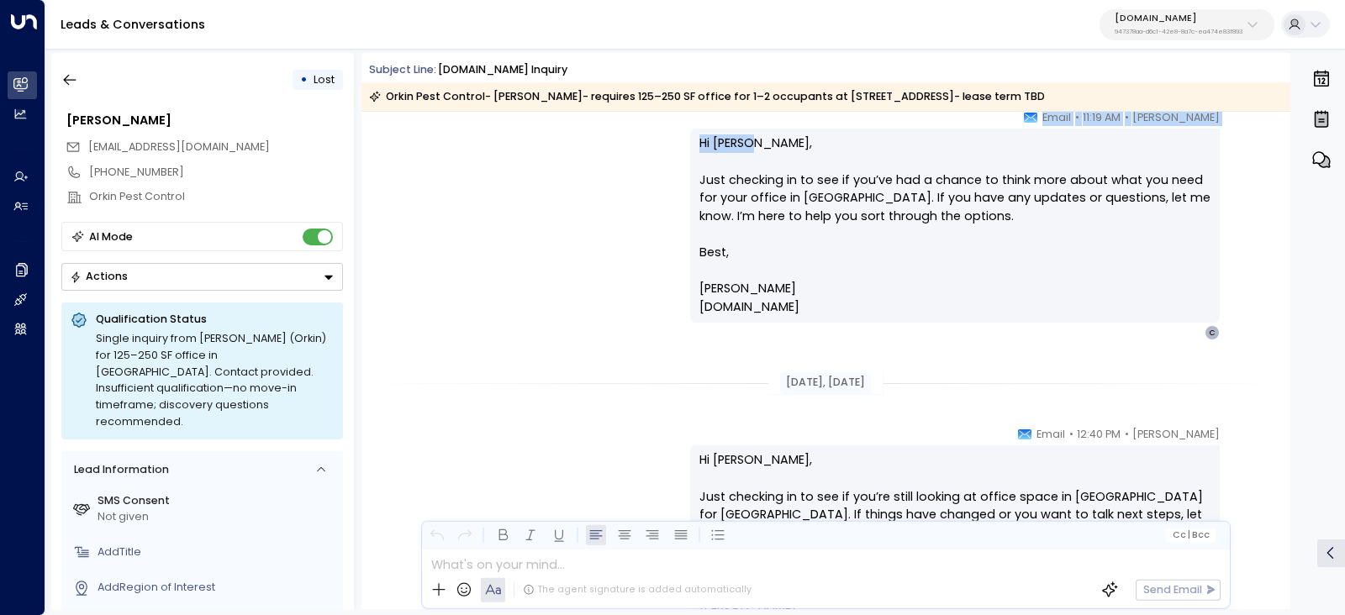
drag, startPoint x: 836, startPoint y: 394, endPoint x: 947, endPoint y: 312, distance: 138.2
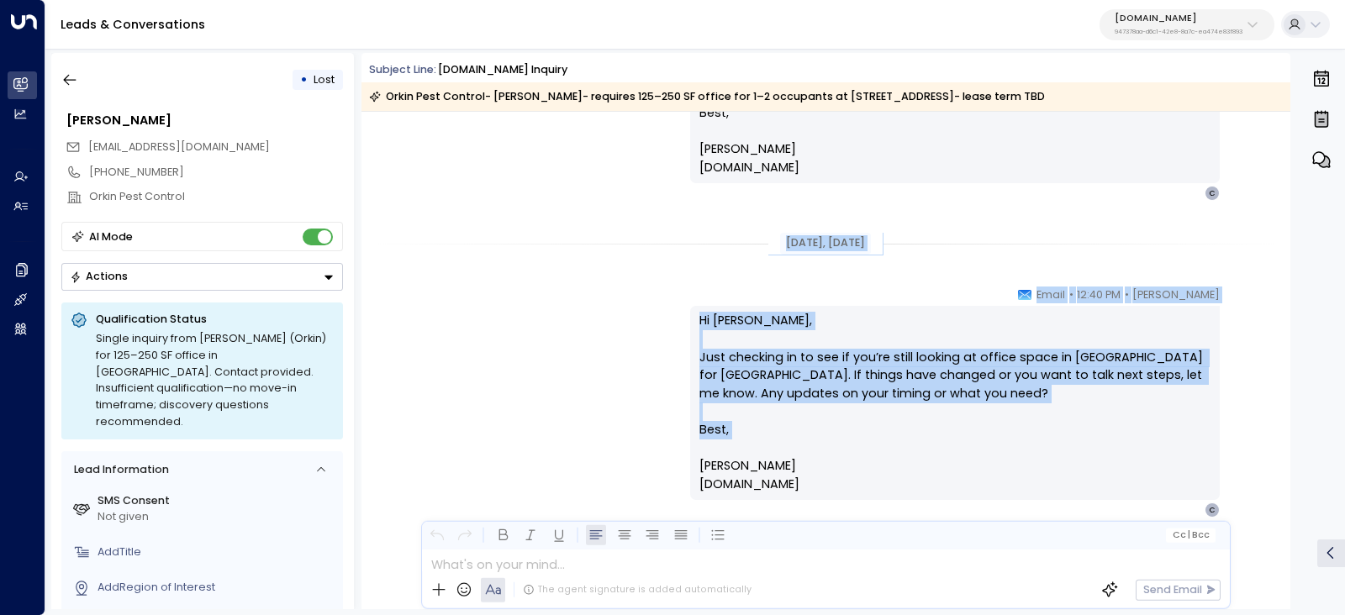
scroll to position [1354, 0]
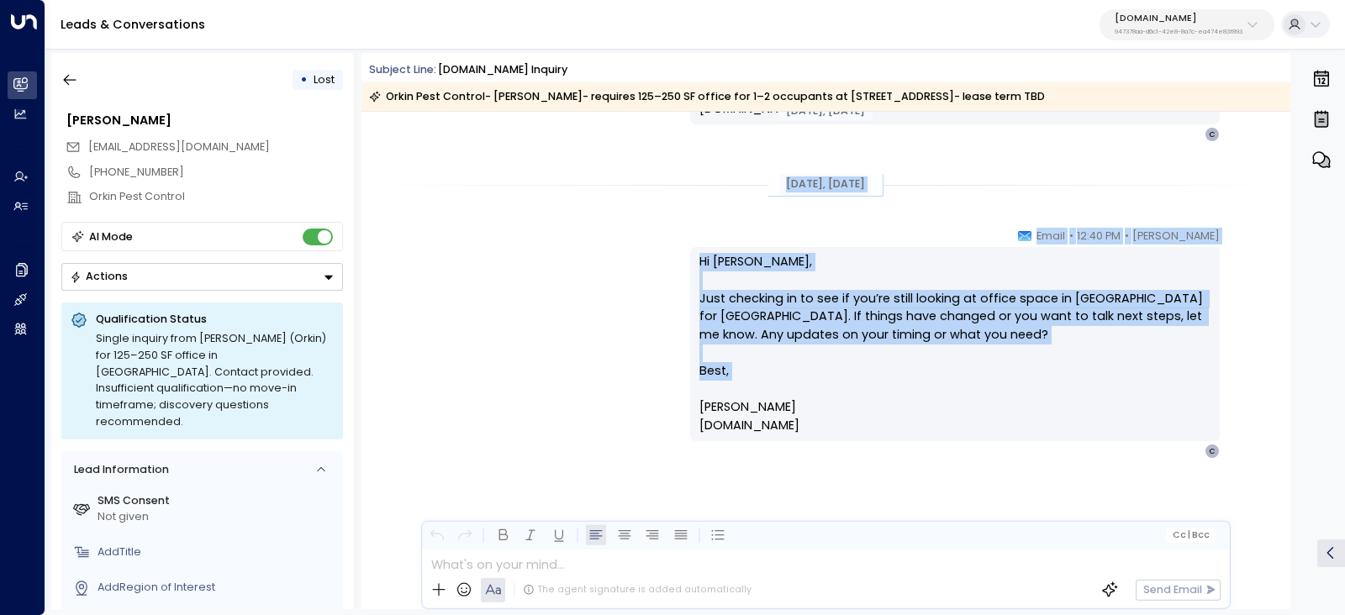
drag, startPoint x: 775, startPoint y: 270, endPoint x: 924, endPoint y: 447, distance: 231.5
click at [67, 82] on icon "button" at bounding box center [69, 79] width 17 height 17
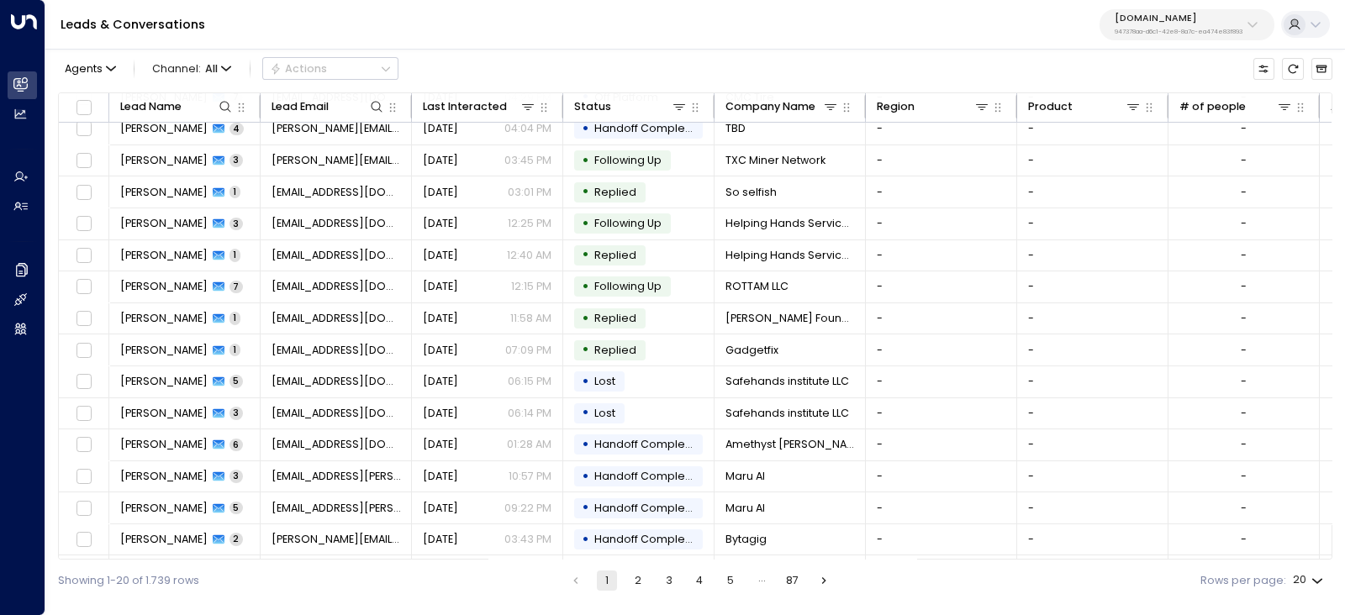
scroll to position [197, 0]
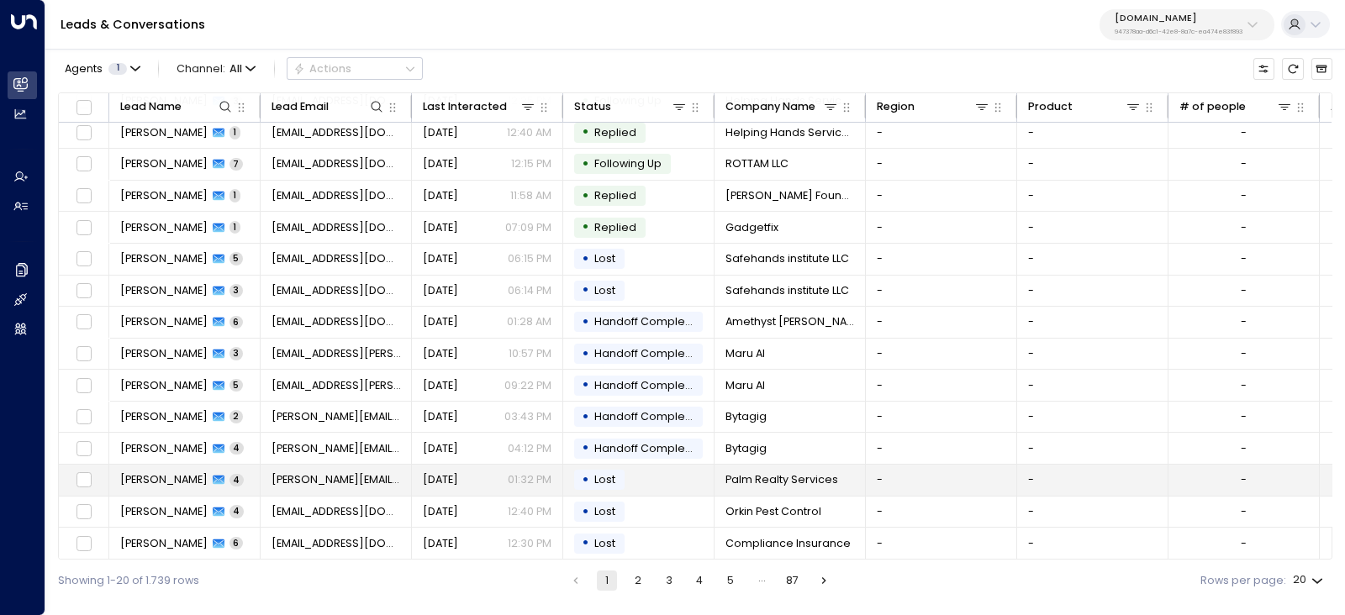
click at [156, 475] on span "Angela Bryson" at bounding box center [163, 479] width 87 height 15
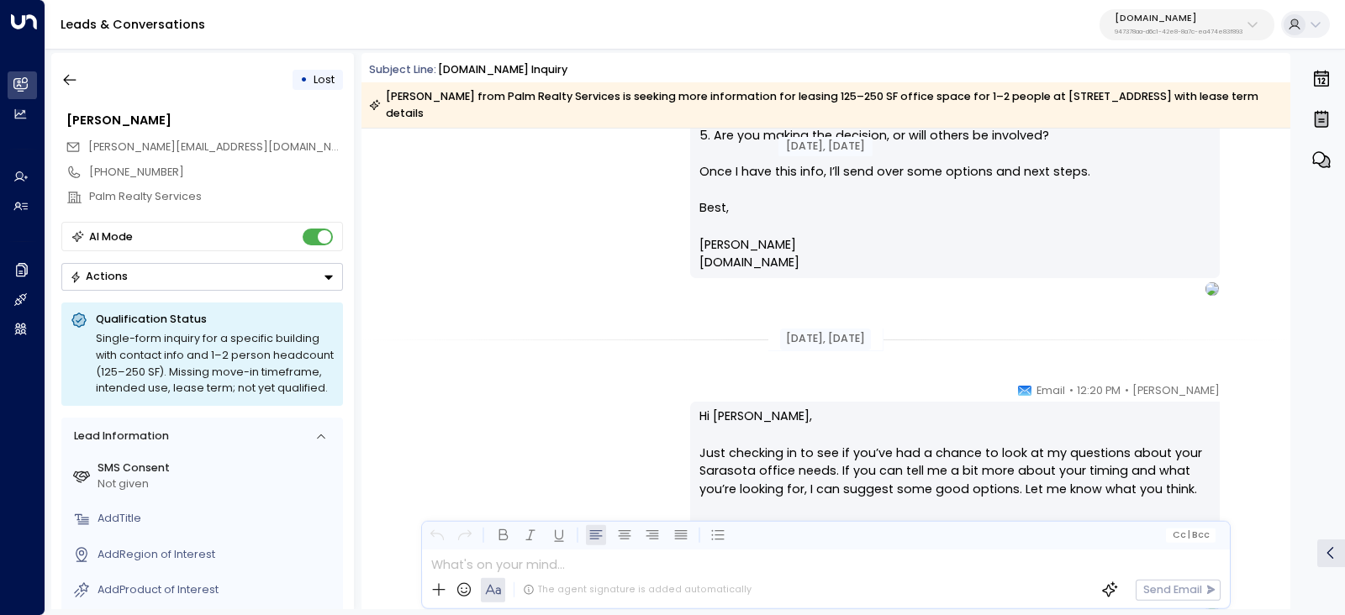
scroll to position [578, 0]
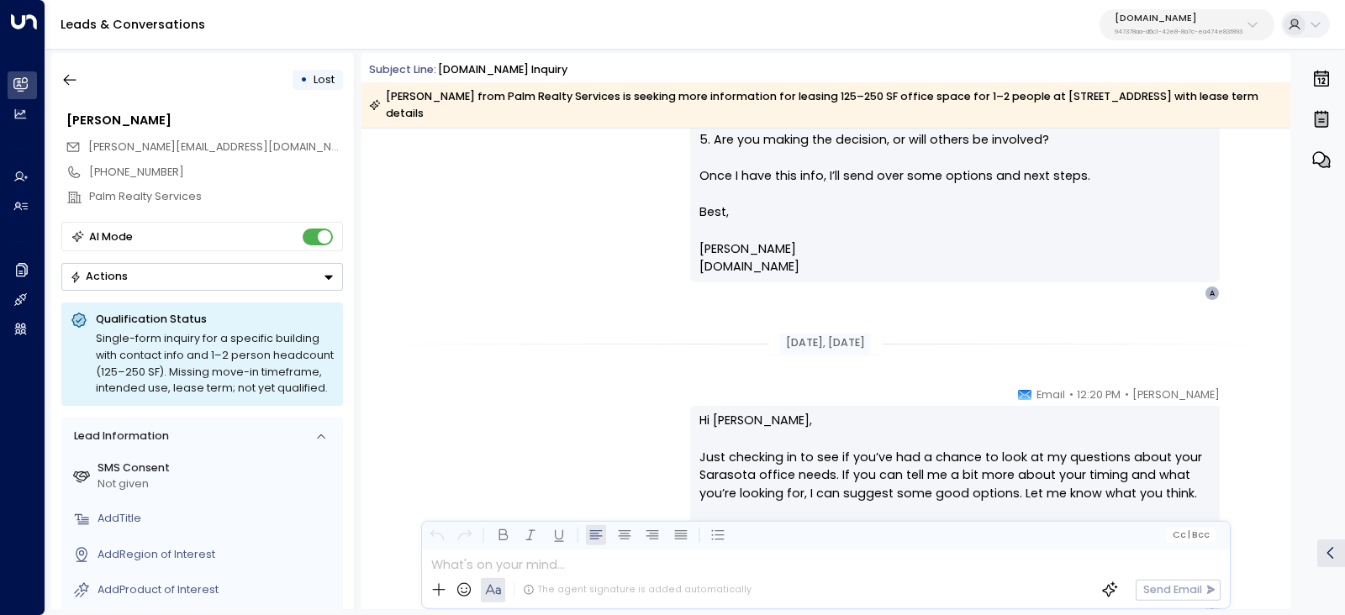
drag, startPoint x: 485, startPoint y: 113, endPoint x: 369, endPoint y: 53, distance: 130.8
click at [370, 53] on div "Subject Line: OfficeSpace.com Inquiry Angela Bryson from Palm Realty Services i…" at bounding box center [825, 91] width 929 height 76
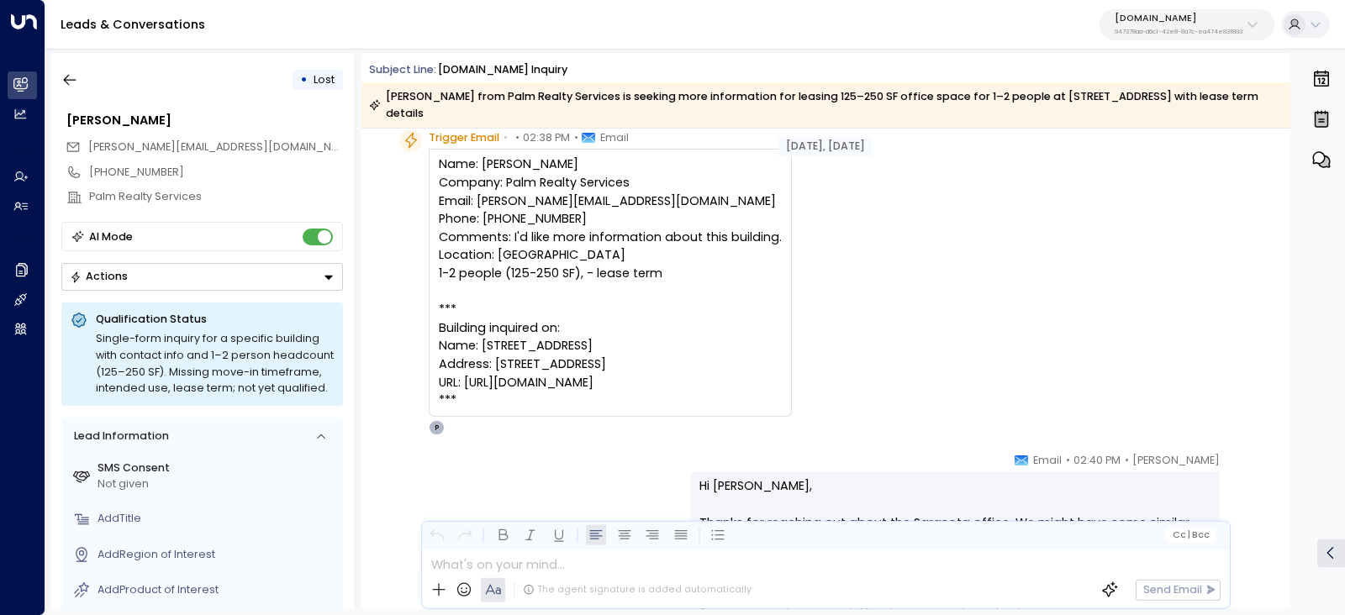
scroll to position [0, 0]
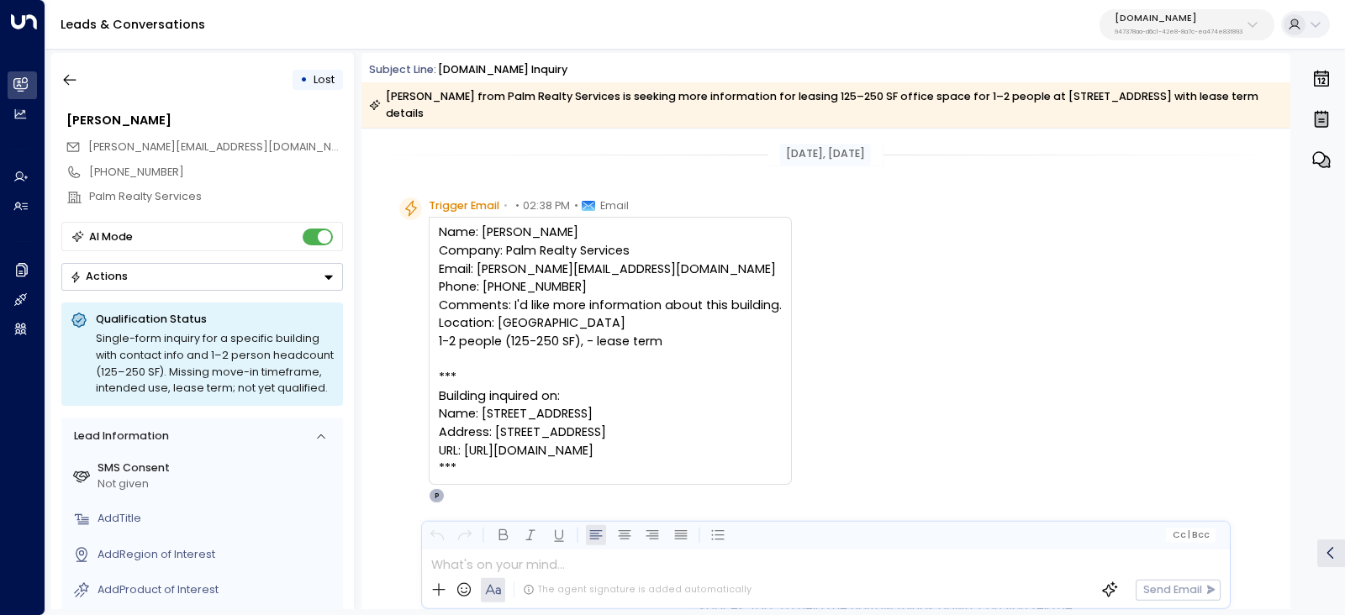
drag, startPoint x: 431, startPoint y: 199, endPoint x: 769, endPoint y: 449, distance: 420.1
click at [769, 449] on div "Trigger Email • • 02:38 PM • Email Name: Angela Bryson Company: Palm Realty Ser…" at bounding box center [610, 351] width 363 height 306
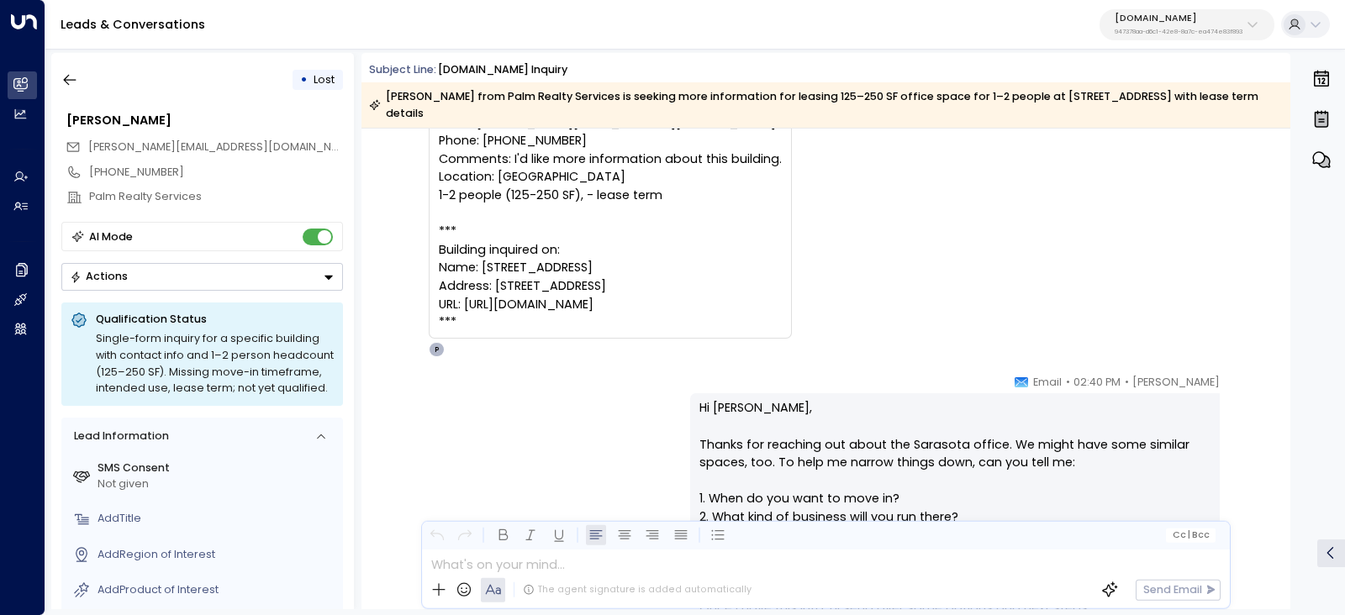
scroll to position [315, 0]
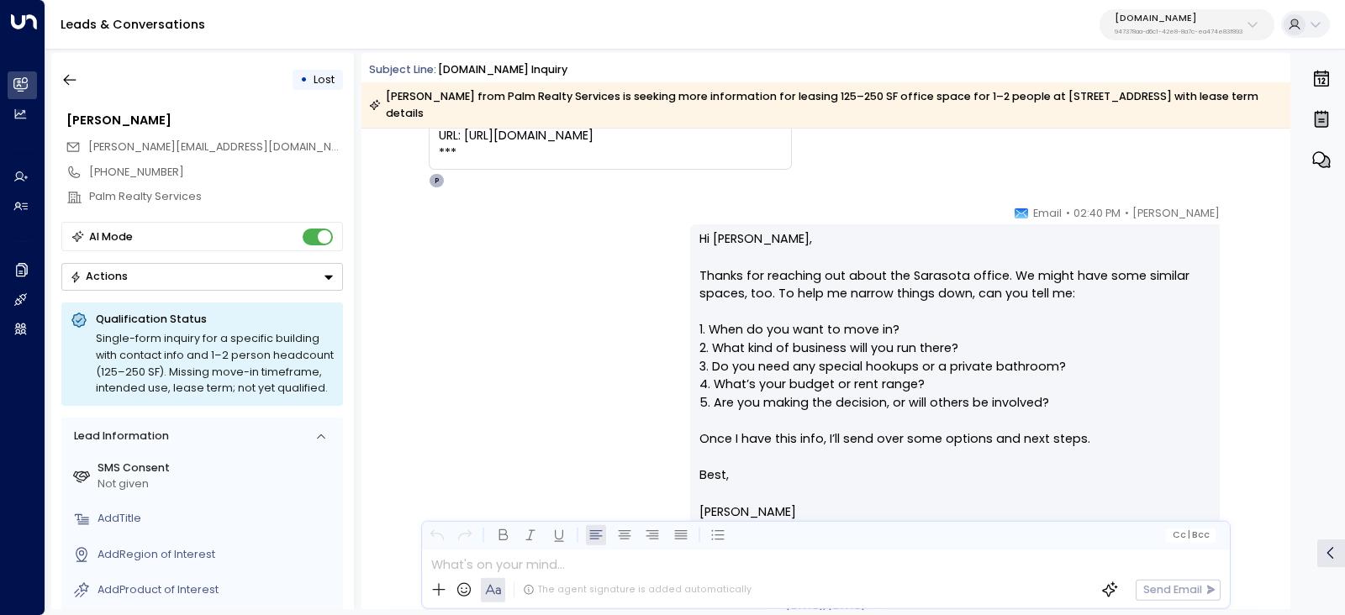
drag, startPoint x: 1070, startPoint y: 220, endPoint x: 1063, endPoint y: 278, distance: 58.4
click at [898, 260] on p "Hi Angela, Thanks for reaching out about the Sarasota office. We might have som…" at bounding box center [954, 384] width 511 height 308
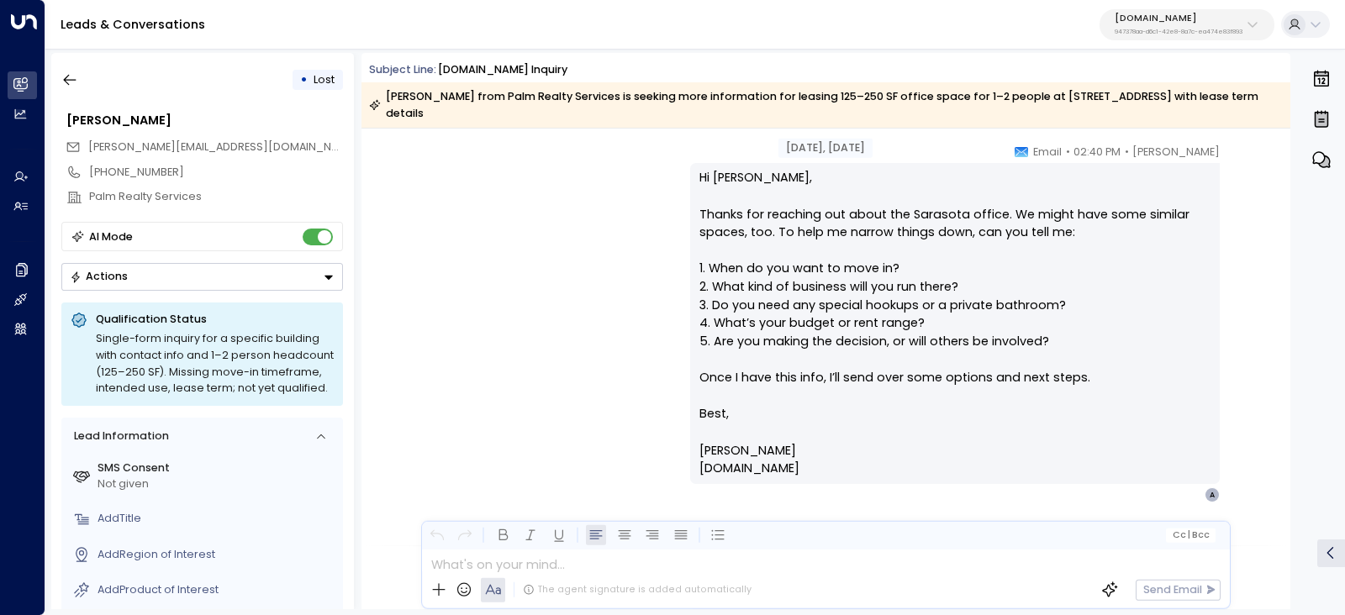
scroll to position [419, 0]
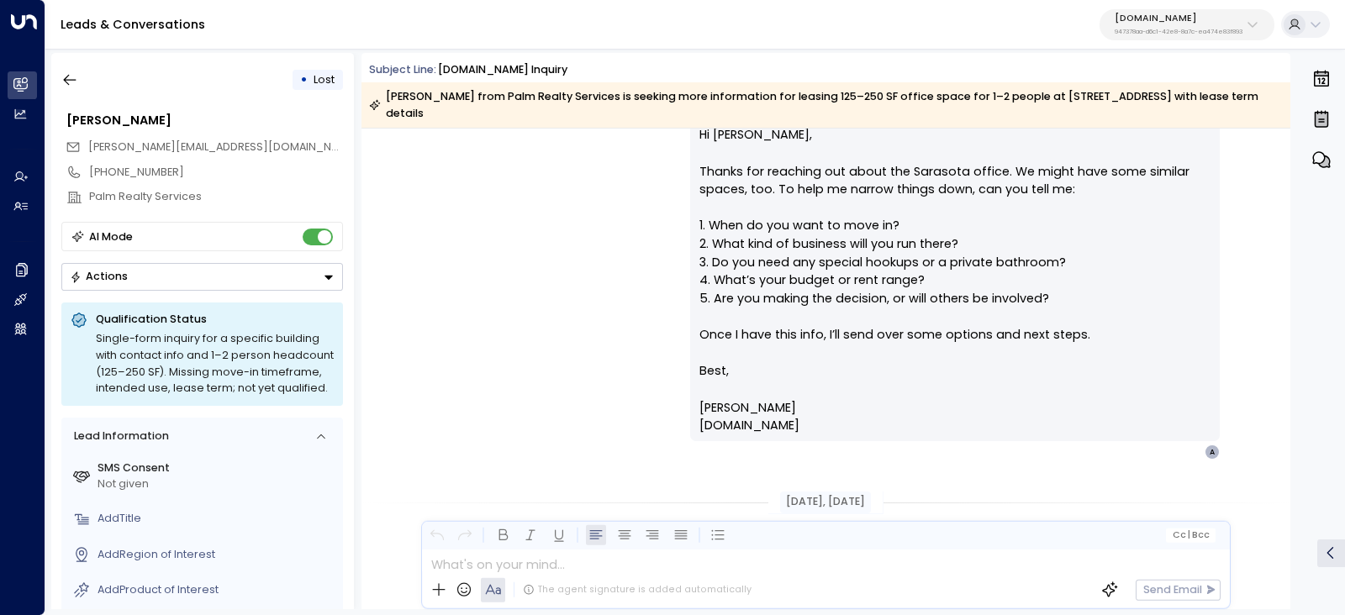
drag, startPoint x: 692, startPoint y: 237, endPoint x: 1104, endPoint y: 425, distance: 452.9
click at [1104, 425] on div "Hi Angela, Thanks for reaching out about the Sarasota office. We might have som…" at bounding box center [955, 280] width 530 height 321
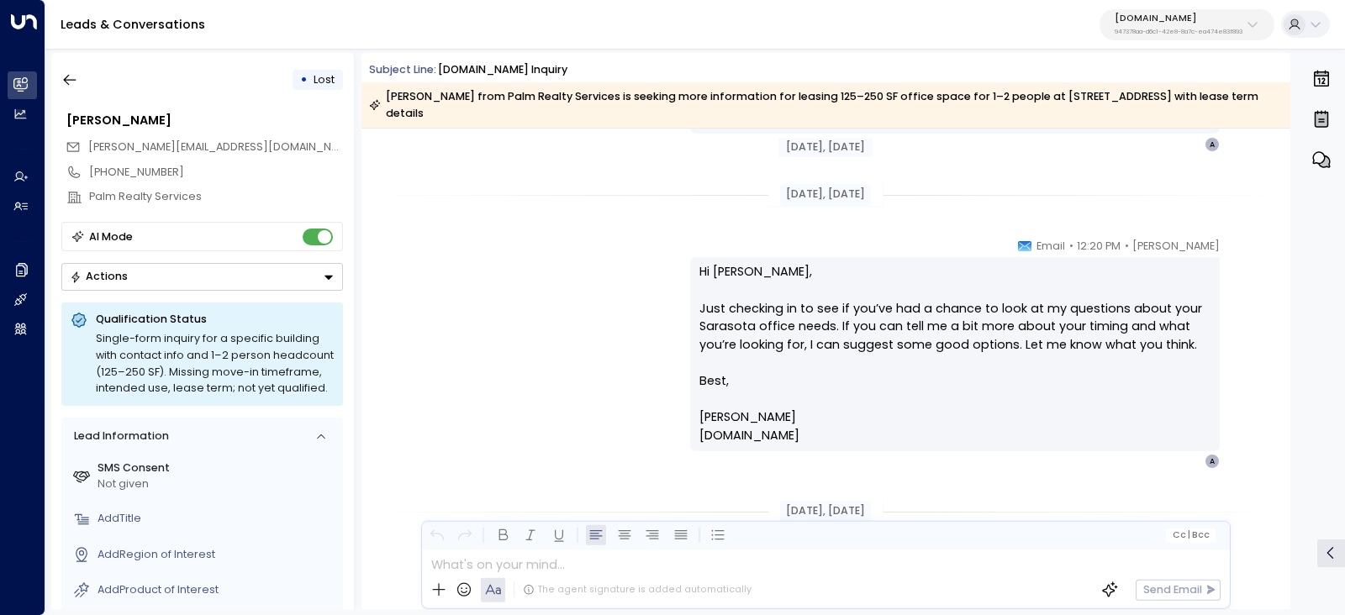
scroll to position [735, 0]
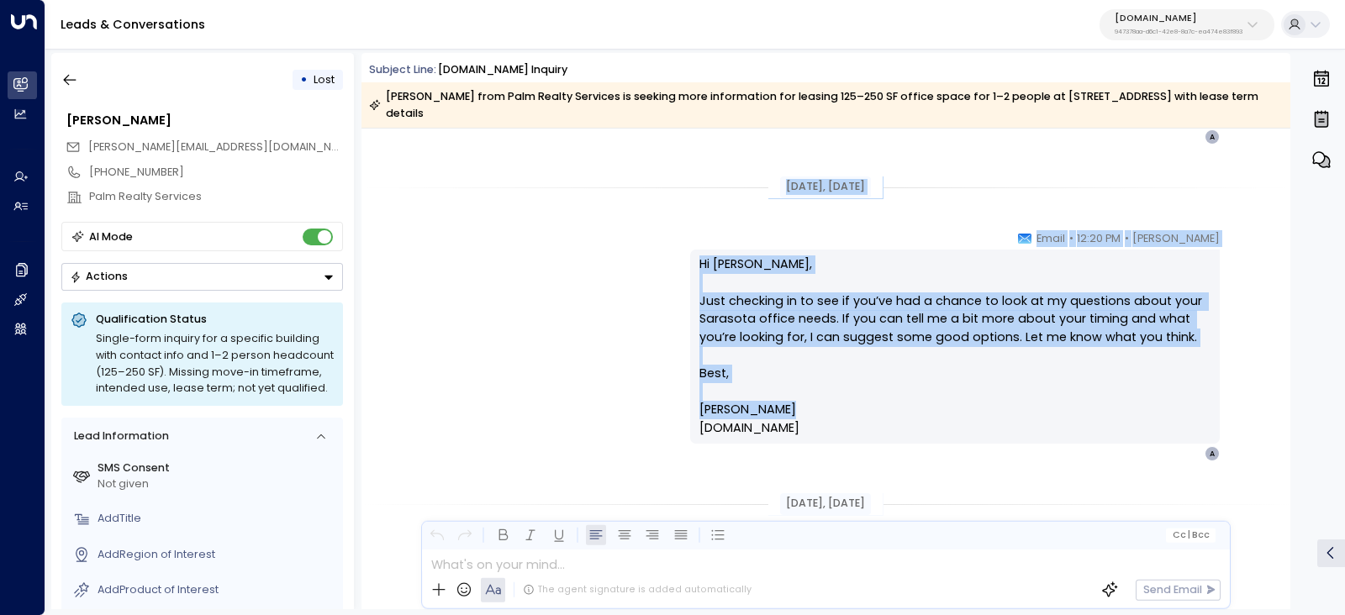
drag, startPoint x: 777, startPoint y: 185, endPoint x: 876, endPoint y: 406, distance: 241.9
click at [876, 406] on div "Aug 30, 6 days ago Trigger Email • • 02:38 PM • Email Name: Angela Bryson Compa…" at bounding box center [825, 409] width 929 height 2030
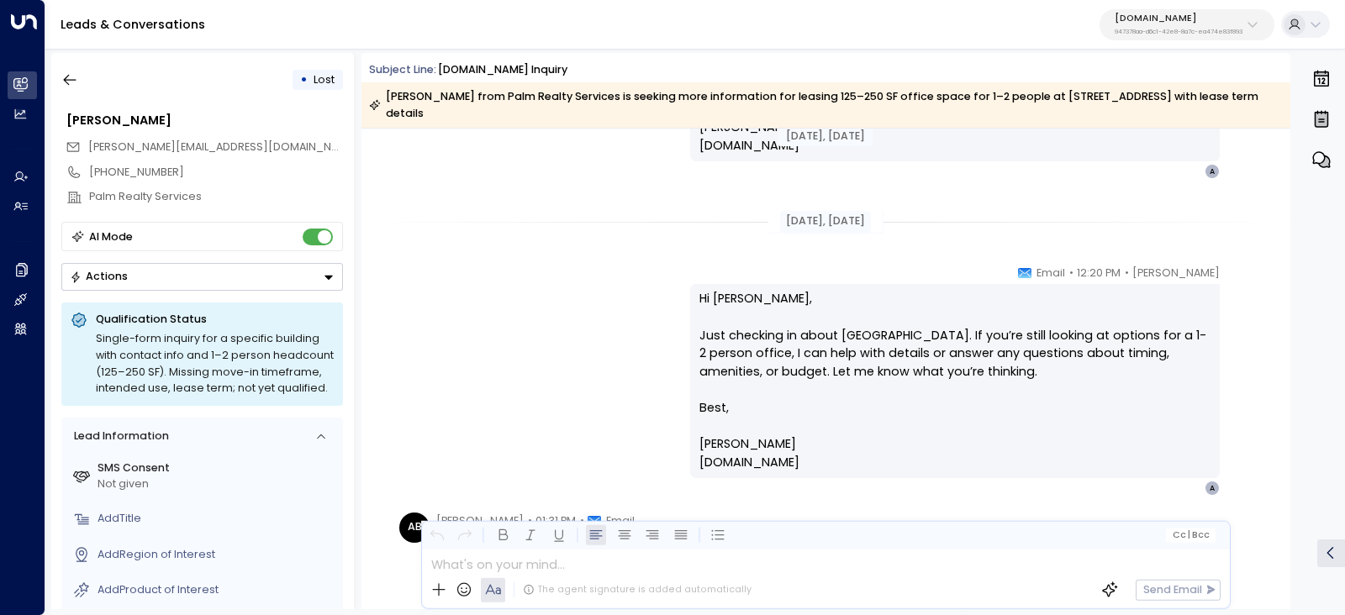
scroll to position [1156, 0]
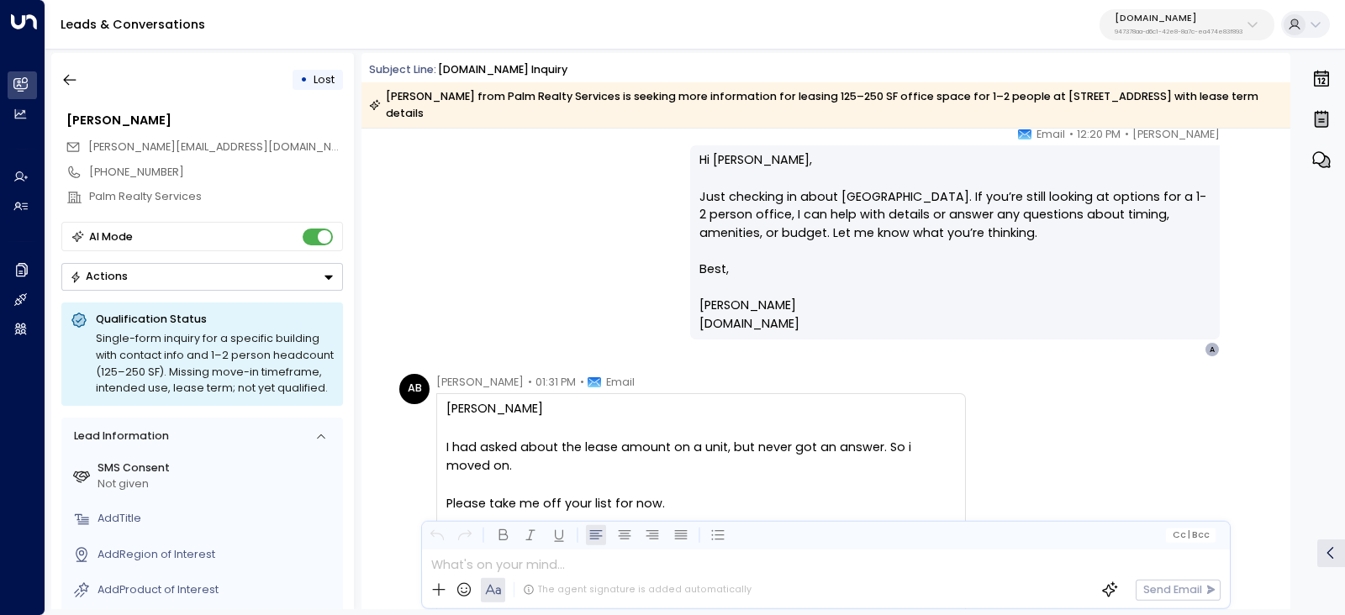
drag, startPoint x: 781, startPoint y: 289, endPoint x: 870, endPoint y: 335, distance: 100.4
drag, startPoint x: 440, startPoint y: 419, endPoint x: 439, endPoint y: 399, distance: 20.2
click at [440, 420] on div "Peter I had asked about the lease amount on a unit, but never got an answer. So…" at bounding box center [701, 576] width 530 height 367
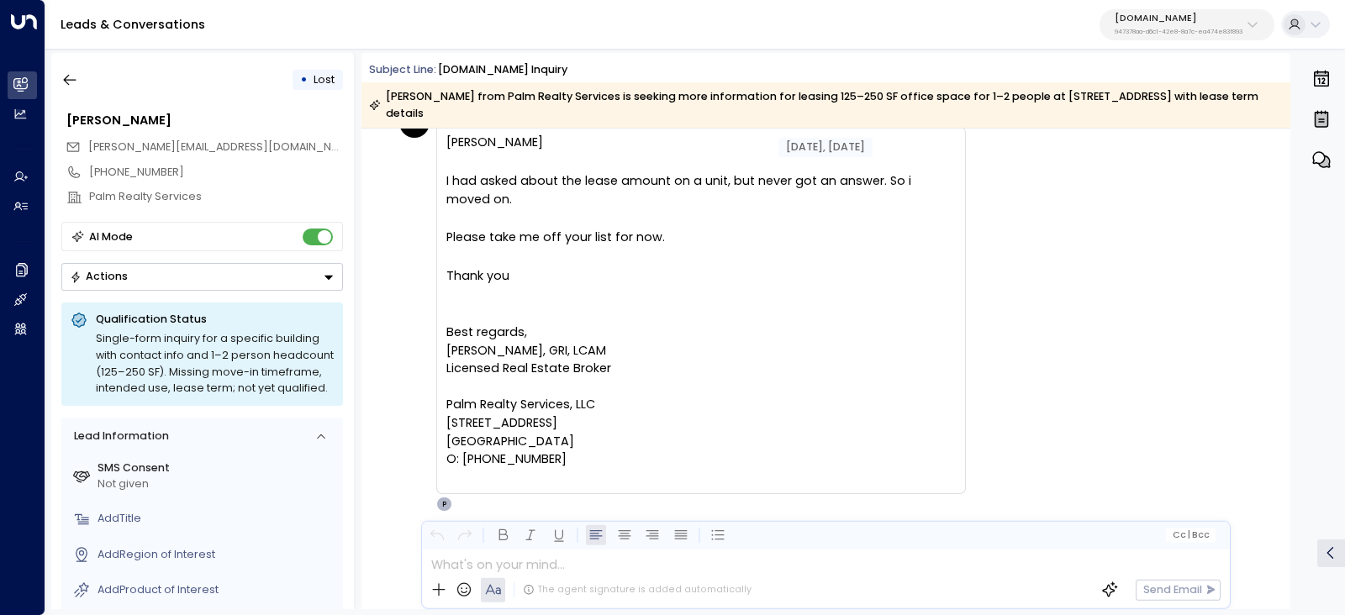
scroll to position [1470, 0]
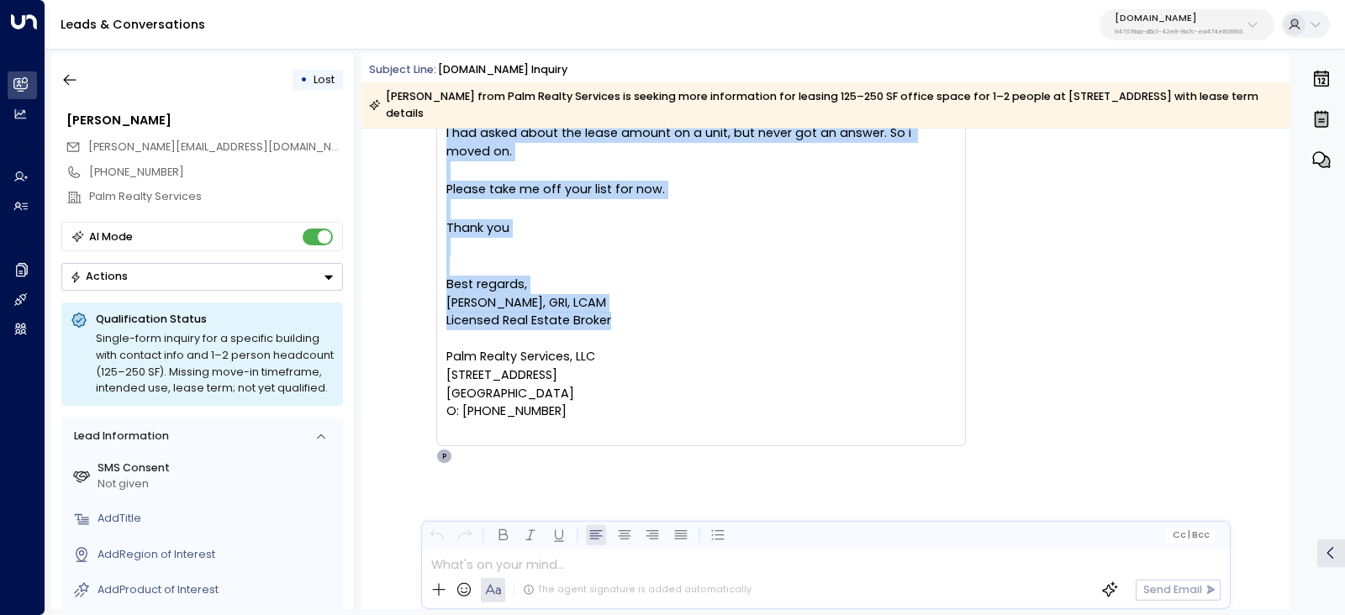
drag, startPoint x: 434, startPoint y: 379, endPoint x: 716, endPoint y: 397, distance: 283.0
click at [716, 397] on div "Angela Bryson • 01:31 PM • Email Peter I had asked about the lease amount on a …" at bounding box center [701, 262] width 530 height 405
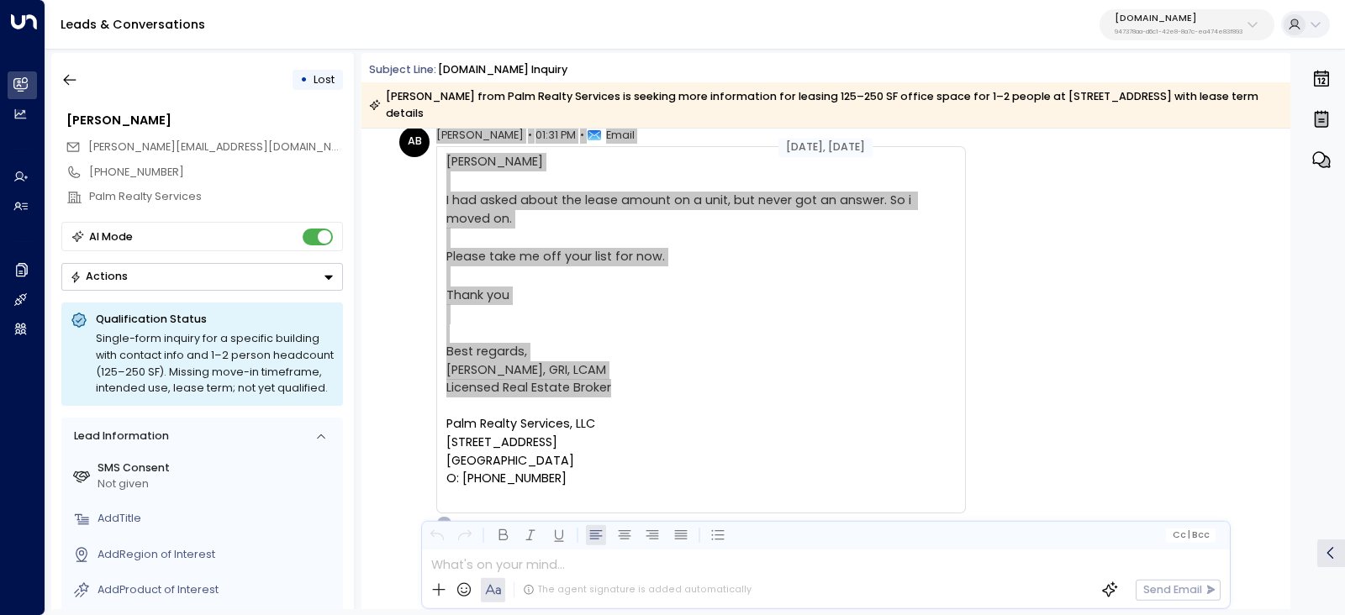
scroll to position [1233, 0]
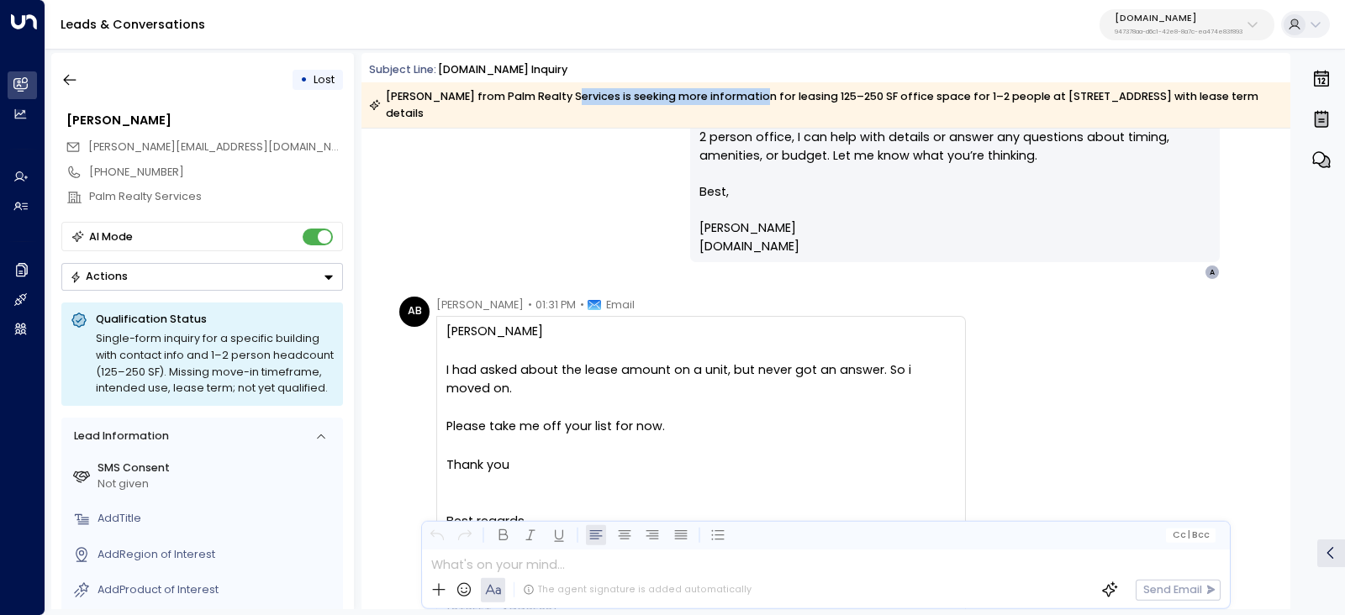
drag, startPoint x: 606, startPoint y: 100, endPoint x: 745, endPoint y: 101, distance: 138.7
click at [745, 101] on div "Angela Bryson from Palm Realty Services is seeking more information for leasing…" at bounding box center [825, 105] width 912 height 34
drag, startPoint x: 684, startPoint y: 104, endPoint x: 953, endPoint y: 103, distance: 269.0
click at [953, 103] on div "Angela Bryson from Palm Realty Services is seeking more information for leasing…" at bounding box center [825, 105] width 912 height 34
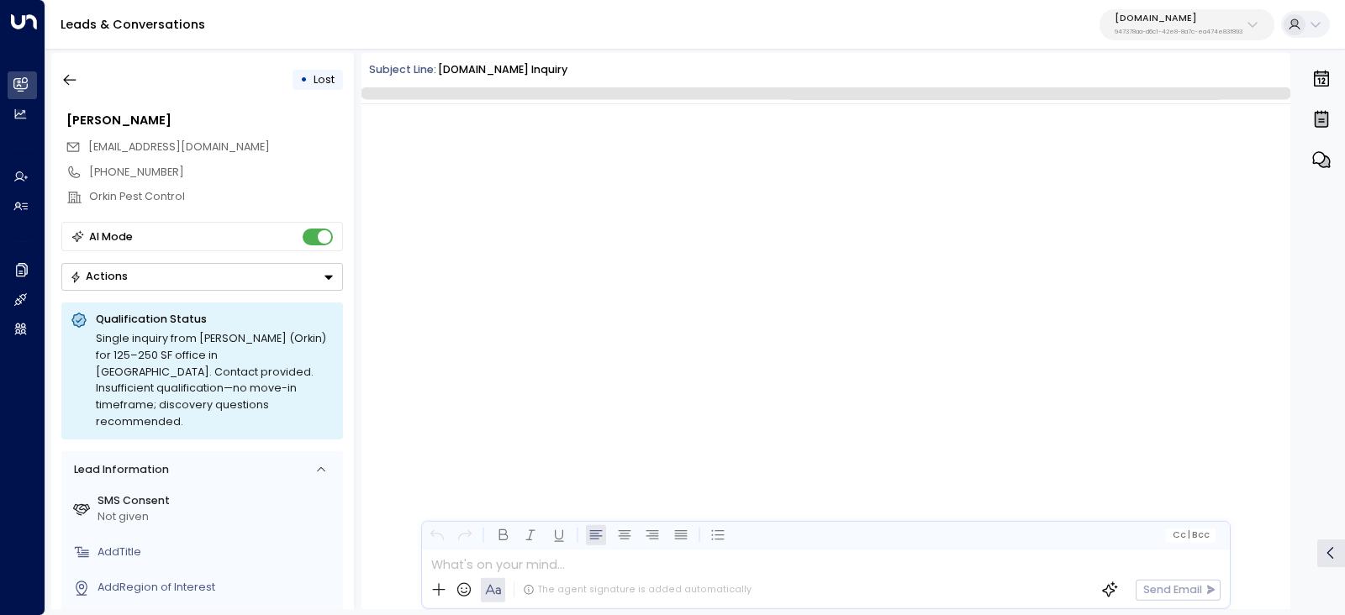
scroll to position [1537, 0]
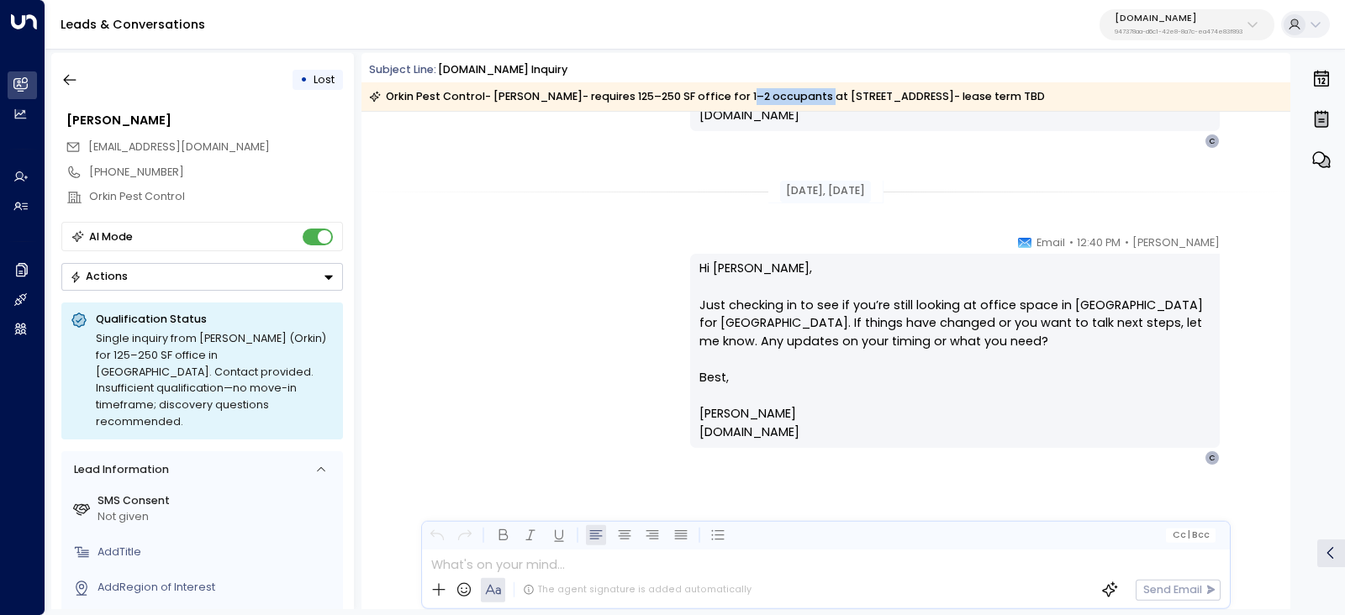
drag, startPoint x: 737, startPoint y: 94, endPoint x: 838, endPoint y: 94, distance: 100.9
click at [830, 92] on div "Orkin Pest Control- [PERSON_NAME]- requires 125–250 SF office for 1–2 occupants…" at bounding box center [707, 96] width 676 height 17
click at [857, 103] on div "Orkin Pest Control- [PERSON_NAME]- requires 125–250 SF office for 1–2 occupants…" at bounding box center [707, 96] width 676 height 17
drag, startPoint x: 1010, startPoint y: 100, endPoint x: 1031, endPoint y: 98, distance: 21.1
click at [1031, 98] on div "Orkin Pest Control- [PERSON_NAME]- requires 125–250 SF office for 1–2 occupants…" at bounding box center [825, 96] width 929 height 29
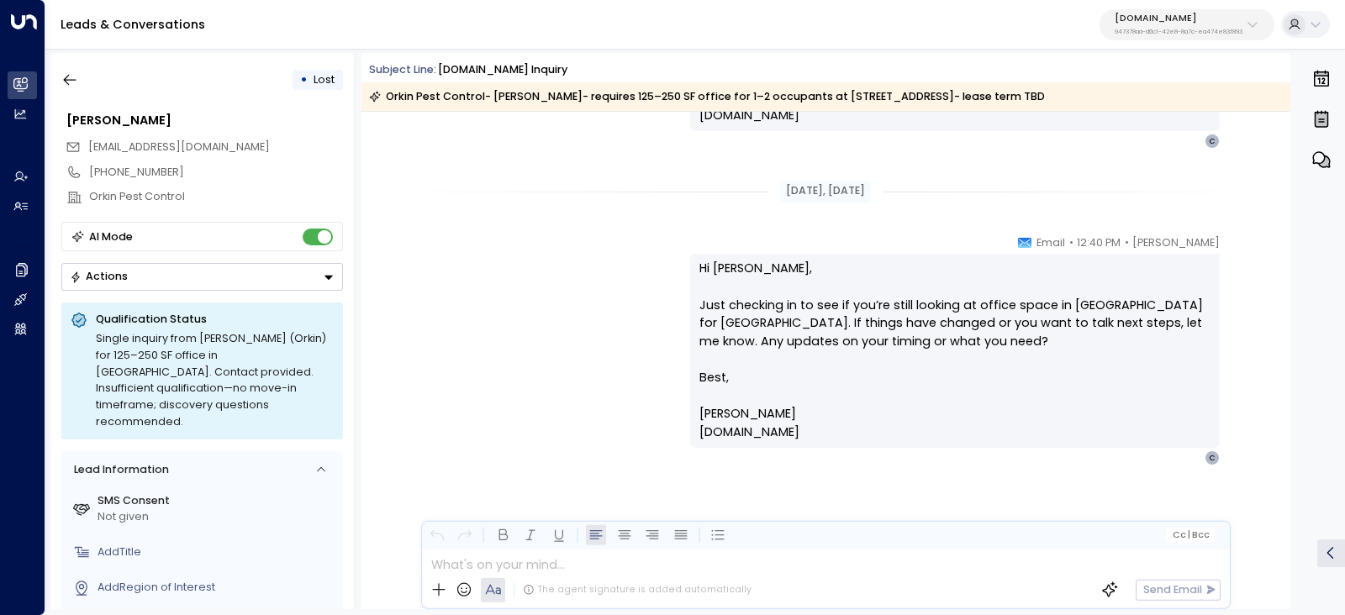
click at [1042, 98] on div "Orkin Pest Control- [PERSON_NAME]- requires 125–250 SF office for 1–2 occupants…" at bounding box center [825, 96] width 929 height 29
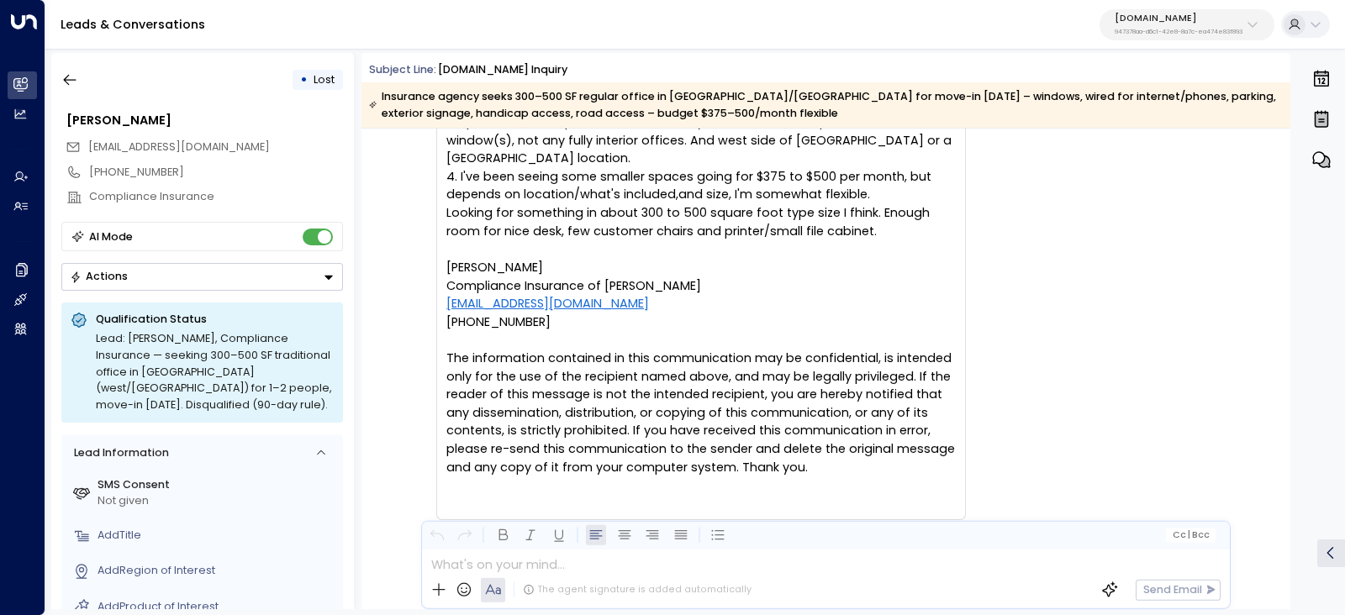
scroll to position [620, 0]
